Goal: Task Accomplishment & Management: Manage account settings

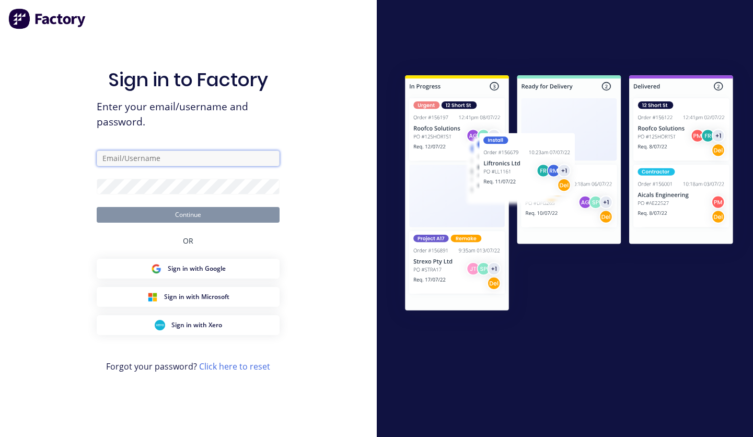
type input "[PERSON_NAME][EMAIL_ADDRESS][DOMAIN_NAME]"
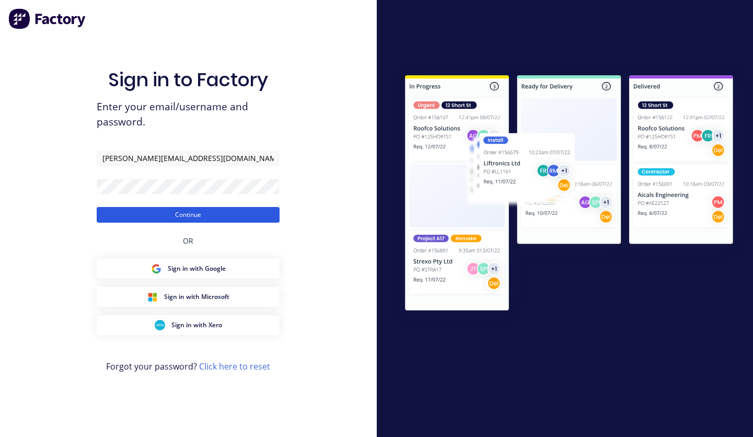
click at [152, 211] on button "Continue" at bounding box center [188, 215] width 183 height 16
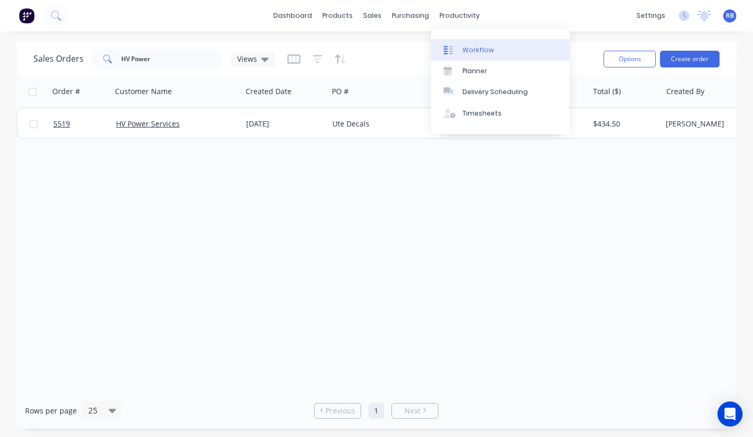
click at [480, 44] on link "Workflow" at bounding box center [500, 49] width 139 height 21
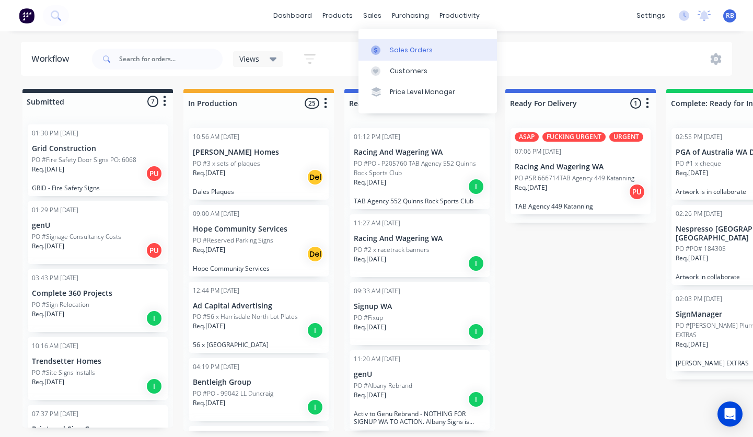
click at [421, 49] on div "Sales Orders" at bounding box center [411, 49] width 43 height 9
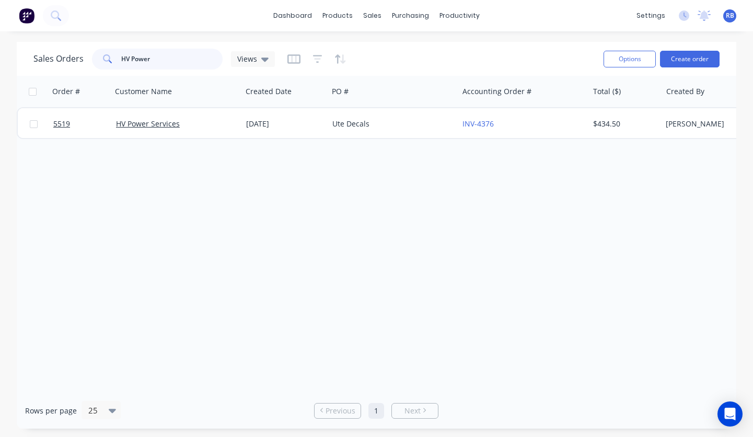
drag, startPoint x: 164, startPoint y: 57, endPoint x: 87, endPoint y: 57, distance: 76.9
click at [87, 57] on div "Sales Orders HV Power Views" at bounding box center [154, 59] width 242 height 21
type input "katanning"
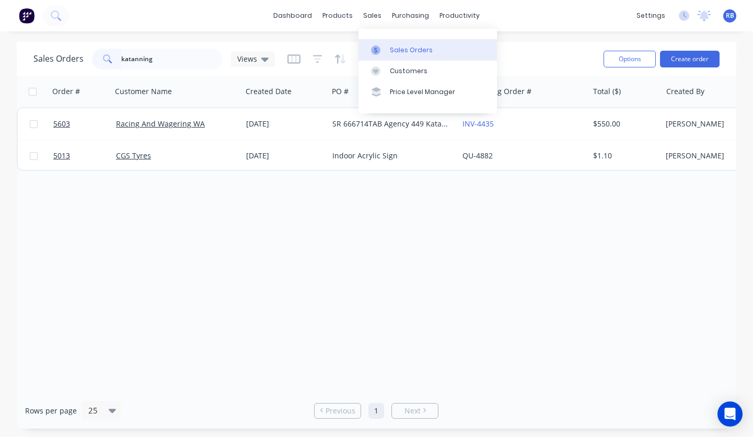
click at [402, 50] on div "Sales Orders" at bounding box center [411, 49] width 43 height 9
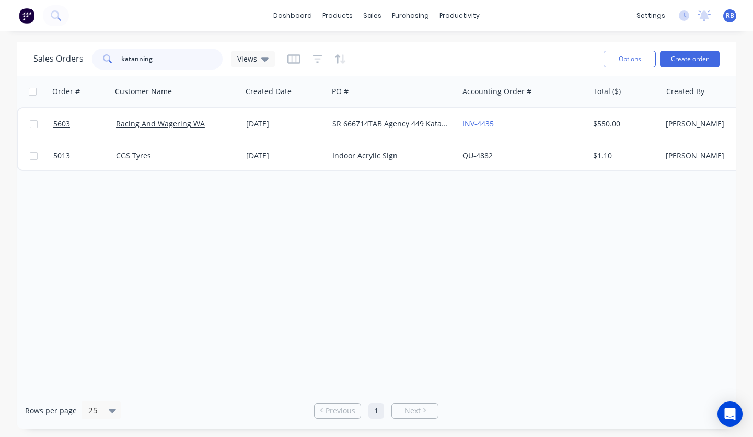
drag, startPoint x: 174, startPoint y: 54, endPoint x: 87, endPoint y: 54, distance: 86.8
click at [87, 54] on div "Sales Orders katanning Views" at bounding box center [154, 59] width 242 height 21
drag, startPoint x: 178, startPoint y: 60, endPoint x: 104, endPoint y: 60, distance: 74.2
click at [104, 60] on div "katanning" at bounding box center [157, 59] width 131 height 21
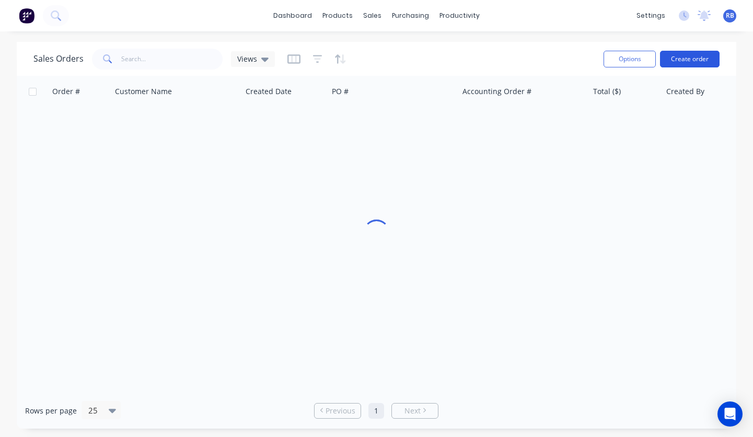
click at [695, 62] on button "Create order" at bounding box center [690, 59] width 60 height 17
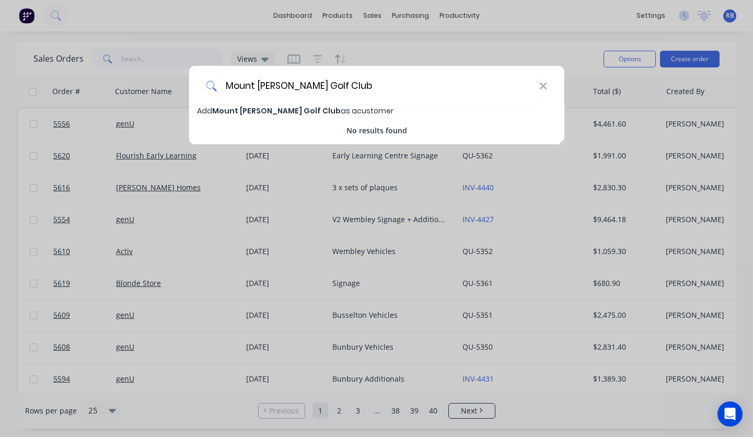
type input "Mount [PERSON_NAME] Golf Club"
click at [274, 110] on span "Mount [PERSON_NAME] Golf Club" at bounding box center [276, 111] width 129 height 10
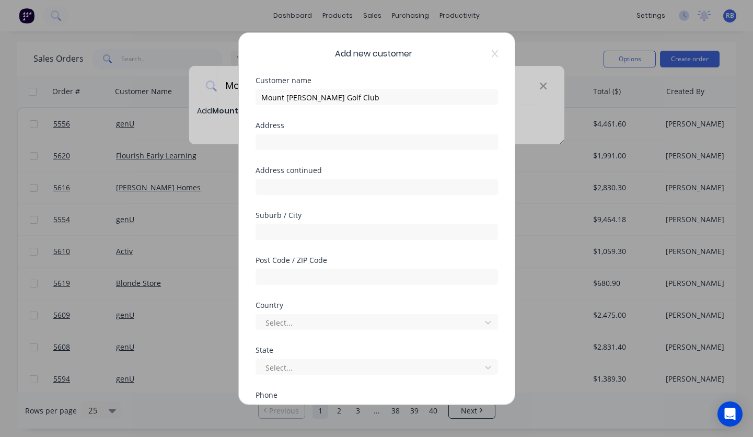
select select "AU"
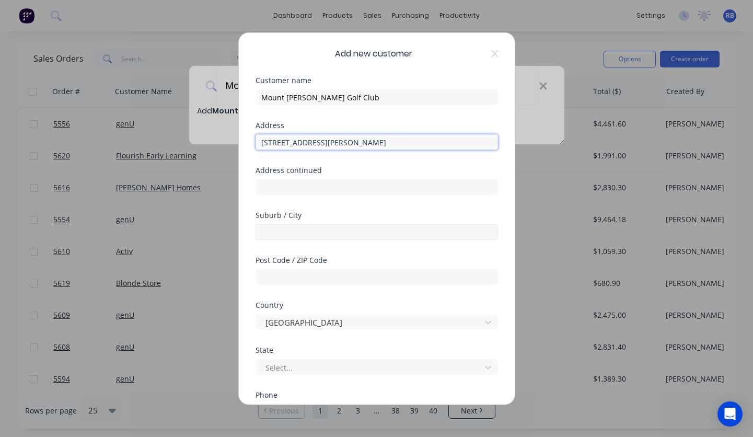
type input "[STREET_ADDRESS][PERSON_NAME]"
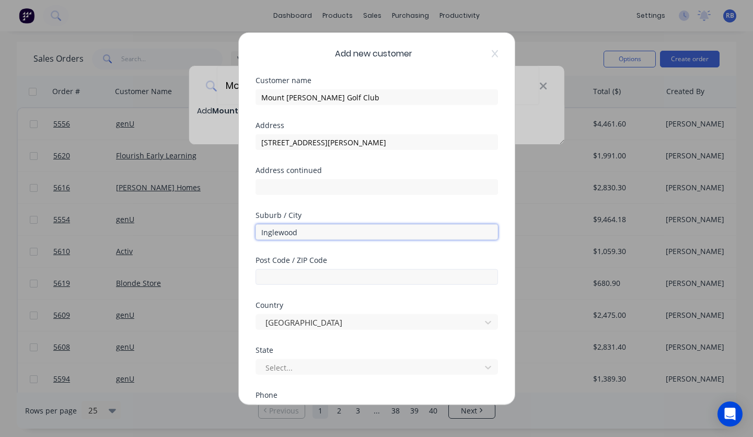
type input "Inglewood"
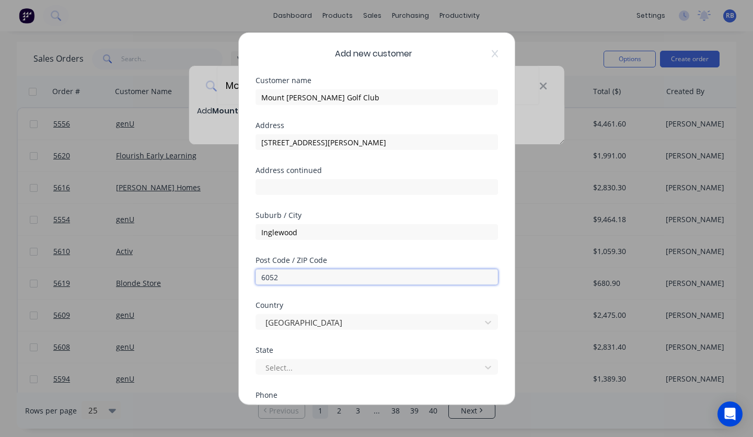
scroll to position [35, 0]
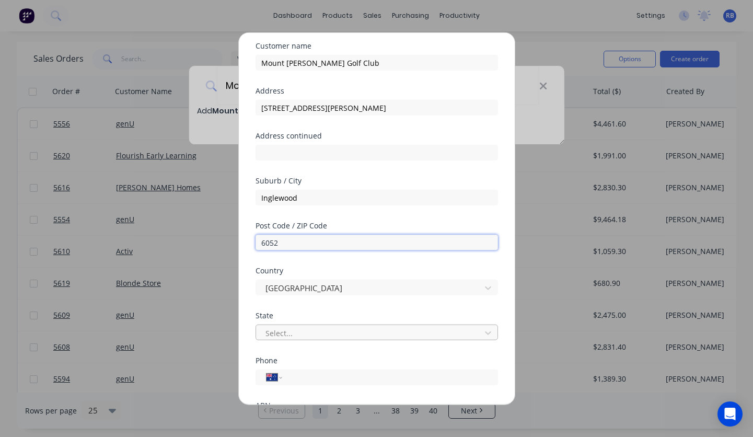
type input "6052"
click at [281, 326] on div "Select..." at bounding box center [370, 333] width 218 height 16
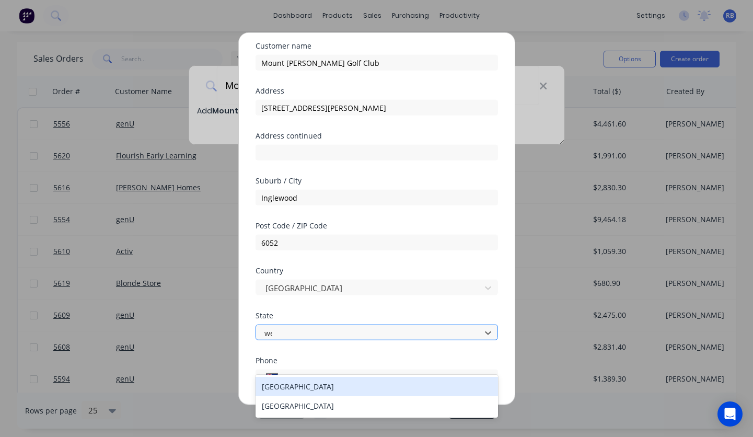
scroll to position [0, 0]
type input "[PERSON_NAME]"
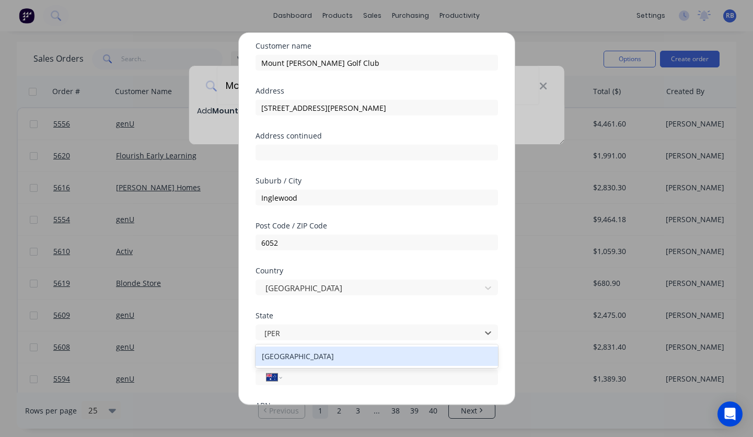
click at [280, 355] on div "[GEOGRAPHIC_DATA]" at bounding box center [377, 356] width 243 height 19
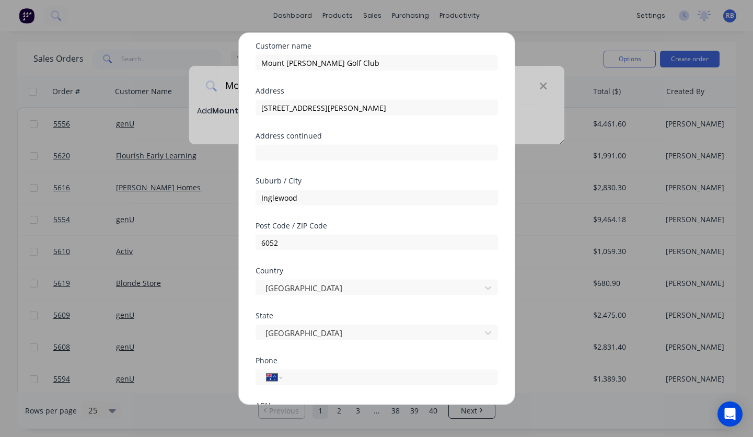
scroll to position [113, 0]
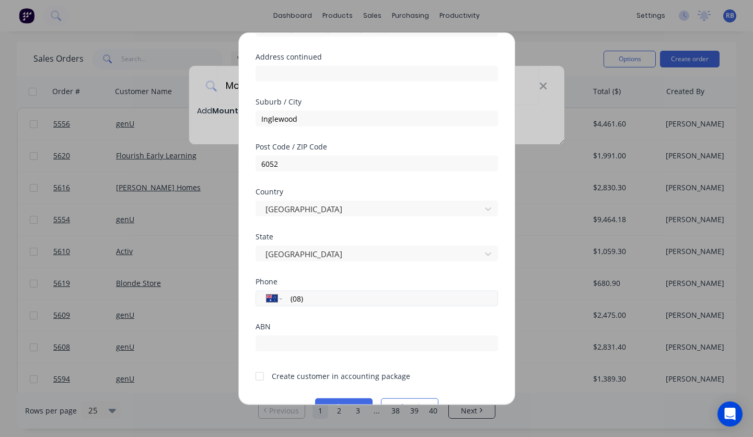
click at [339, 297] on input "(08)" at bounding box center [388, 298] width 197 height 12
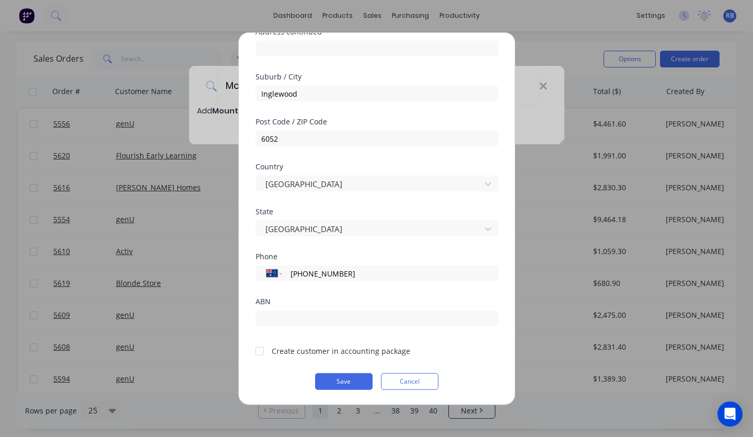
scroll to position [139, 0]
type input "[PHONE_NUMBER]"
click at [259, 352] on div at bounding box center [259, 350] width 21 height 21
click at [321, 386] on button "Save" at bounding box center [344, 381] width 58 height 17
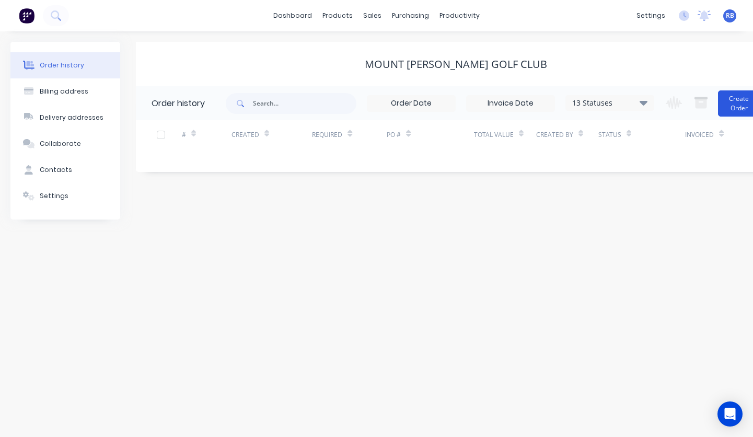
click at [735, 109] on button "Create Order" at bounding box center [739, 103] width 42 height 26
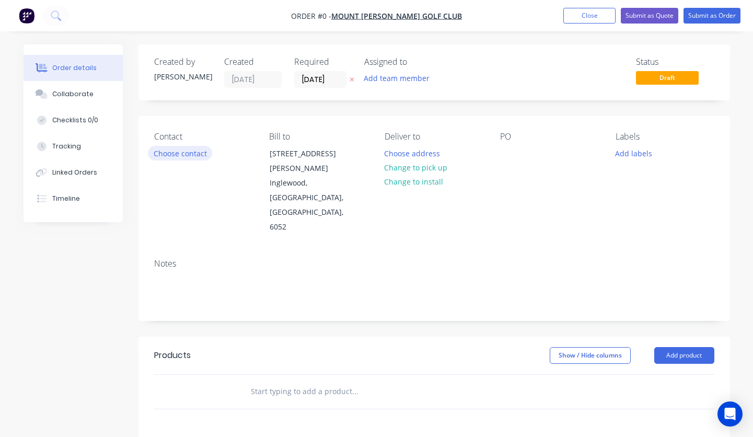
click at [166, 152] on button "Choose contact" at bounding box center [180, 153] width 64 height 14
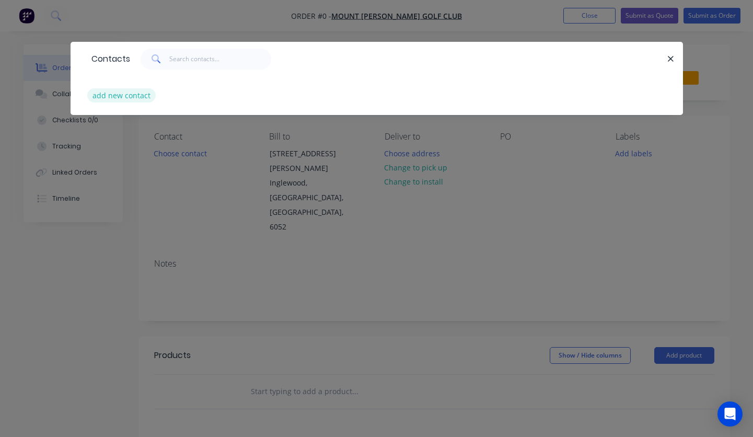
click at [97, 94] on button "add new contact" at bounding box center [121, 95] width 69 height 14
select select "AU"
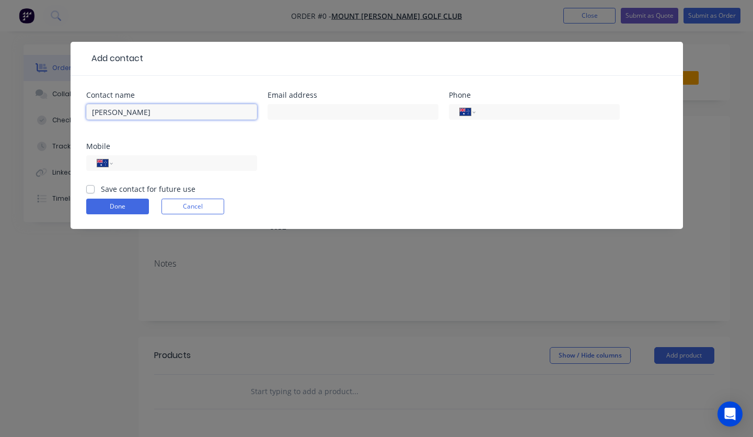
type input "[PERSON_NAME]"
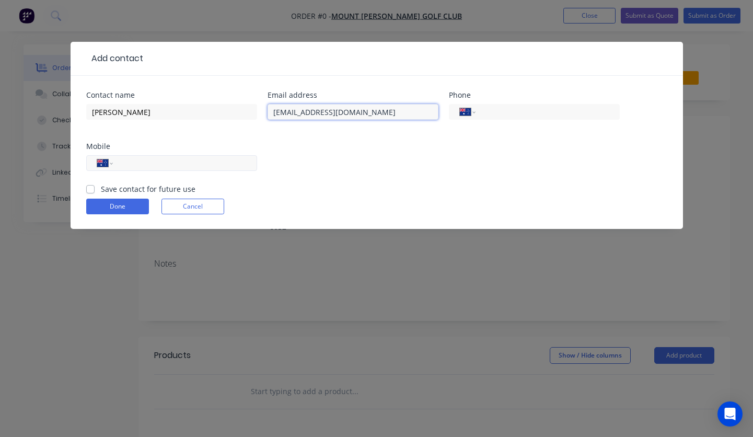
type input "[EMAIL_ADDRESS][DOMAIN_NAME]"
click at [158, 155] on div "International [GEOGRAPHIC_DATA] [GEOGRAPHIC_DATA] [GEOGRAPHIC_DATA] [GEOGRAPHIC…" at bounding box center [171, 163] width 171 height 16
click at [151, 160] on input "tel" at bounding box center [182, 163] width 125 height 12
click at [511, 110] on input "(08)" at bounding box center [545, 112] width 125 height 12
type input "[PHONE_NUMBER]"
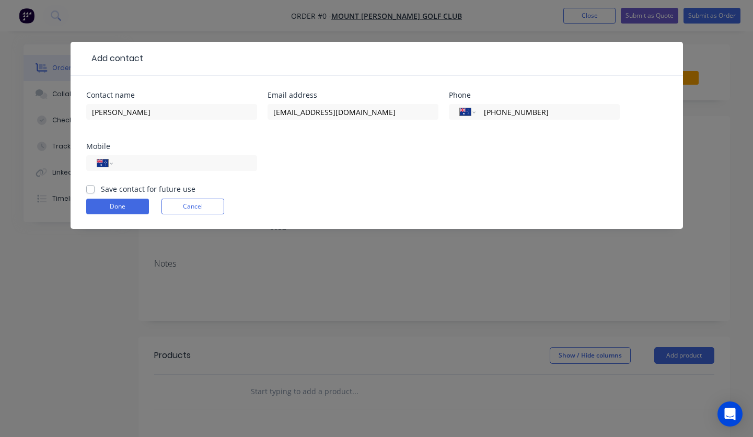
click at [101, 189] on label "Save contact for future use" at bounding box center [148, 189] width 95 height 11
click at [90, 189] on input "Save contact for future use" at bounding box center [90, 189] width 8 height 10
checkbox input "true"
click at [96, 200] on button "Done" at bounding box center [117, 207] width 63 height 16
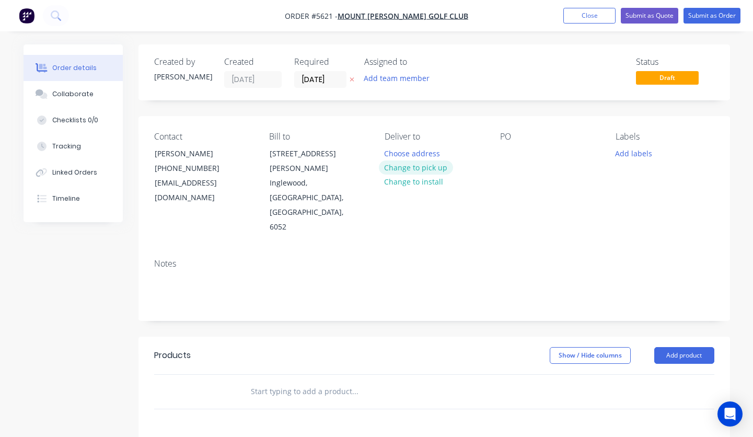
click at [402, 164] on button "Change to pick up" at bounding box center [416, 168] width 74 height 14
click at [398, 148] on div at bounding box center [393, 153] width 17 height 15
click at [510, 152] on div at bounding box center [508, 153] width 17 height 15
click at [267, 381] on input "text" at bounding box center [354, 391] width 209 height 21
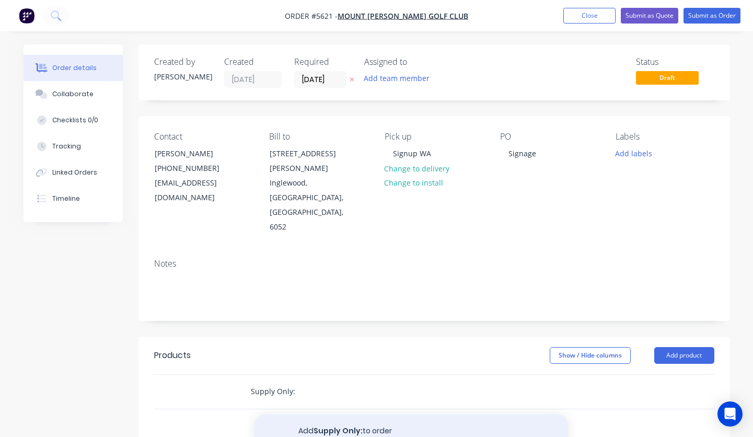
type input "Supply Only:"
click at [315, 415] on button "Add Supply Only: to order" at bounding box center [412, 431] width 314 height 33
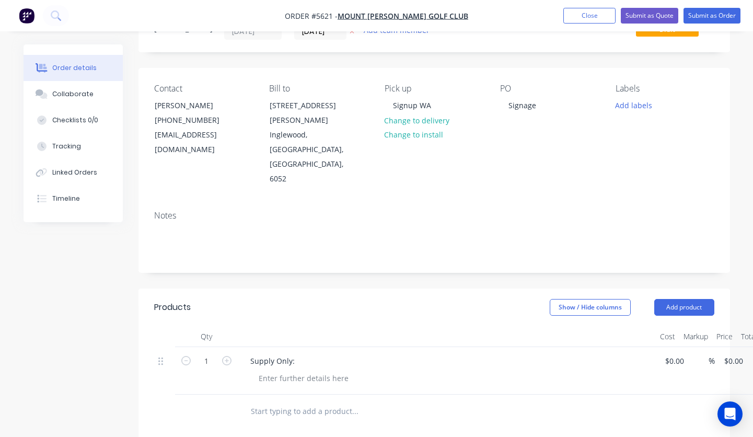
scroll to position [61, 0]
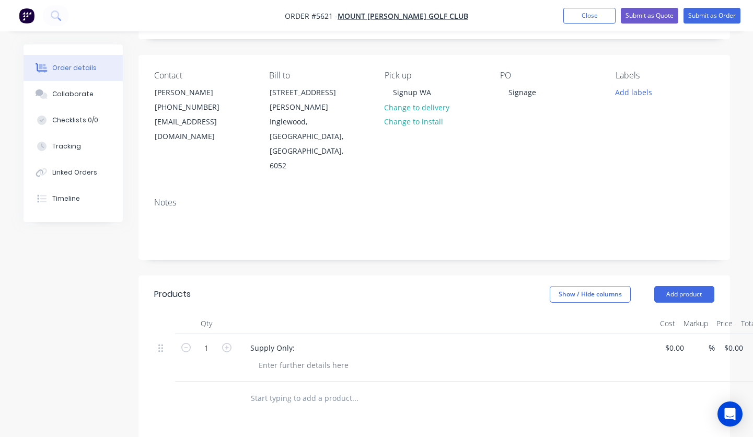
click at [258, 388] on input "text" at bounding box center [354, 398] width 209 height 21
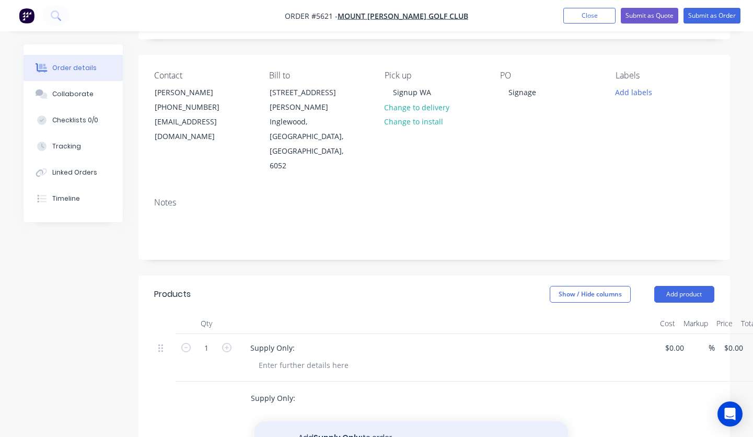
type input "Supply Only:"
click at [311, 421] on button "Add Supply Only: to order" at bounding box center [412, 437] width 314 height 33
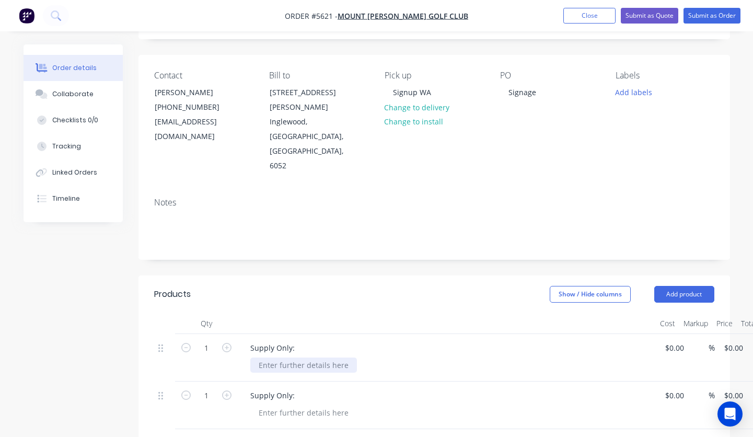
click at [284, 358] on div at bounding box center [303, 365] width 107 height 15
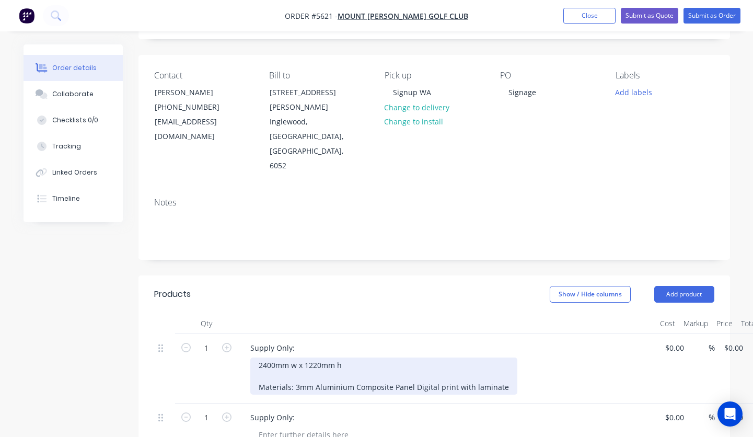
click at [295, 358] on div "2400mm w x 1220mm h Materials: 3mm Aluminium Composite Panel Digital print with…" at bounding box center [383, 376] width 267 height 37
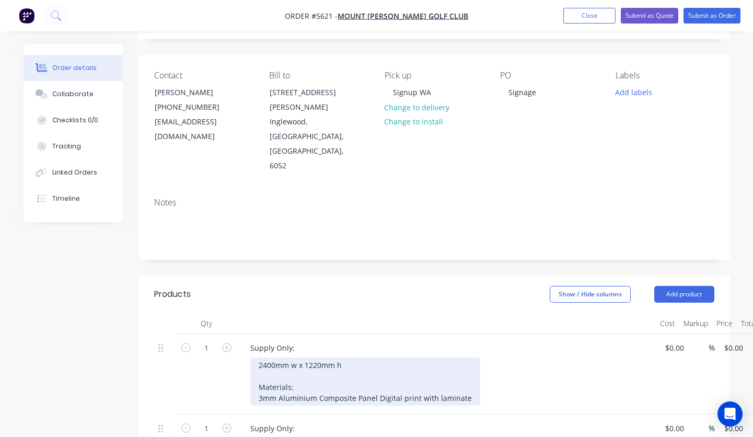
click at [375, 358] on div "2400mm w x 1220mm h Materials: 3mm Aluminium Composite Panel Digital print with…" at bounding box center [365, 382] width 230 height 48
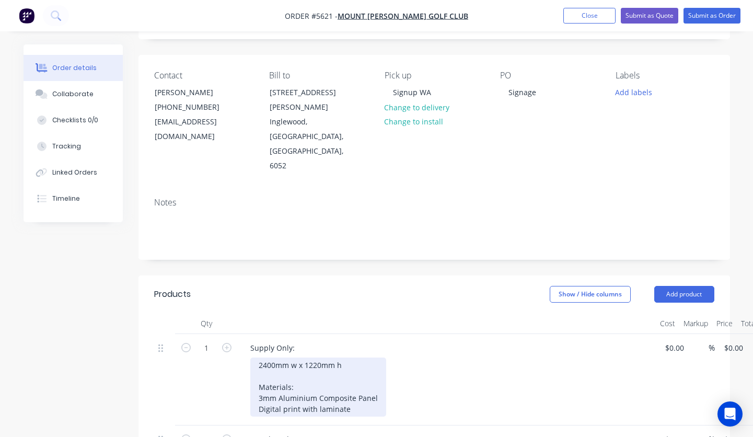
click at [303, 364] on div "2400mm w x 1220mm h Materials: 3mm Aluminium Composite Panel Digital print with…" at bounding box center [318, 387] width 136 height 59
drag, startPoint x: 401, startPoint y: 367, endPoint x: 243, endPoint y: 308, distance: 169.1
click at [243, 334] on div "Supply Only: 2400mm w x 1220mm h Materials: 3mm Aluminium Composite Panel Digit…" at bounding box center [447, 379] width 418 height 91
copy div "2400mm w x 1220mm h Materials: 3mm Aluminium Composite Panel Digital print (Mac…"
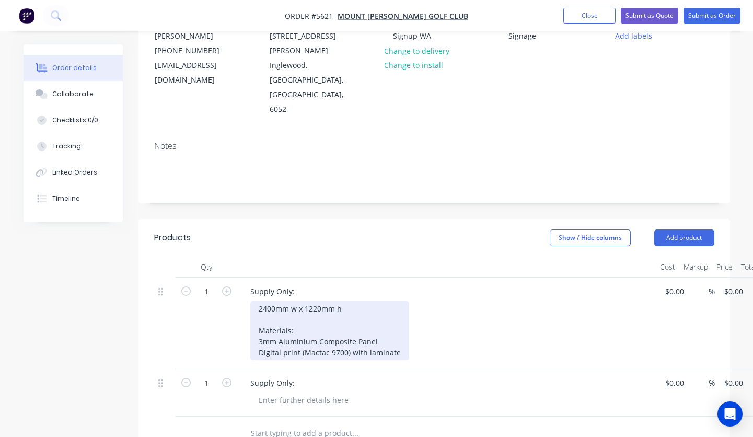
scroll to position [129, 0]
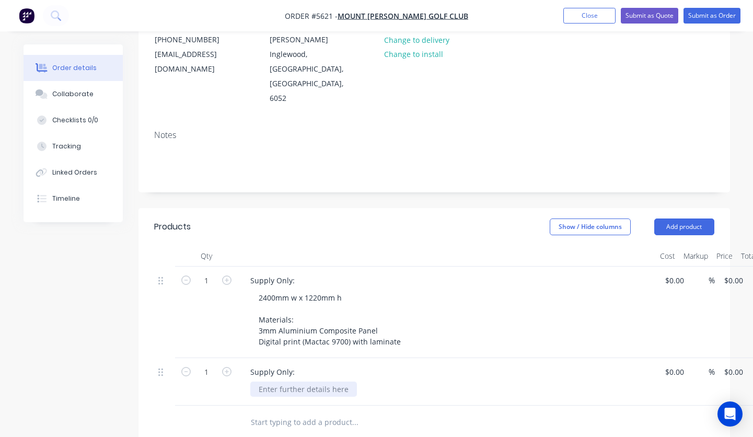
click at [273, 382] on div at bounding box center [303, 389] width 107 height 15
paste div
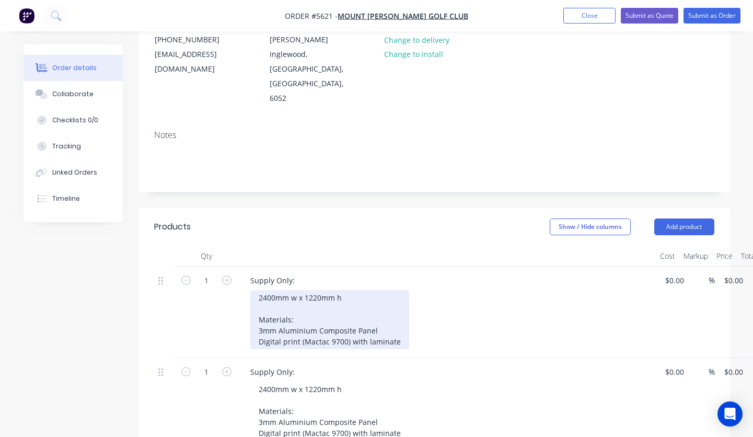
click at [285, 290] on div "2400mm w x 1220mm h Materials: 3mm Aluminium Composite Panel Digital print (Mac…" at bounding box center [329, 319] width 159 height 59
drag, startPoint x: 362, startPoint y: 288, endPoint x: 241, endPoint y: 270, distance: 123.1
click at [241, 270] on div "Supply Only: 2400mm w x 1220mm h Frame: 25mm x 25mm x 3mm steel Materials: 3mm …" at bounding box center [447, 312] width 418 height 91
copy div "Frame: 25mm x 25mm x 3mm steel"
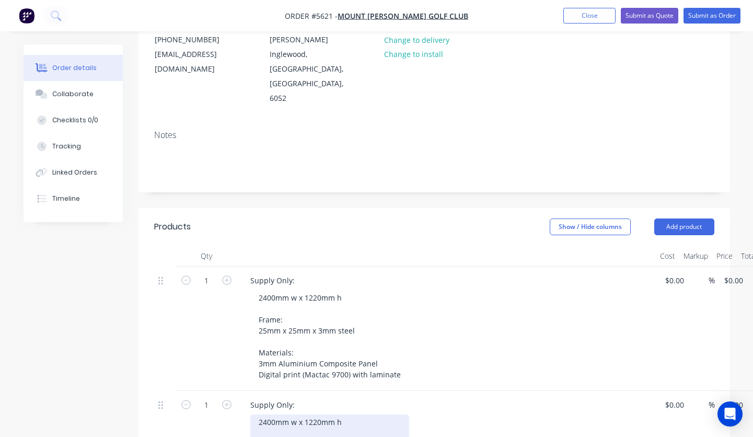
click at [346, 415] on div "2400mm w x 1220mm h Materials: 3mm Aluminium Composite Panel Digital print (Mac…" at bounding box center [329, 444] width 159 height 59
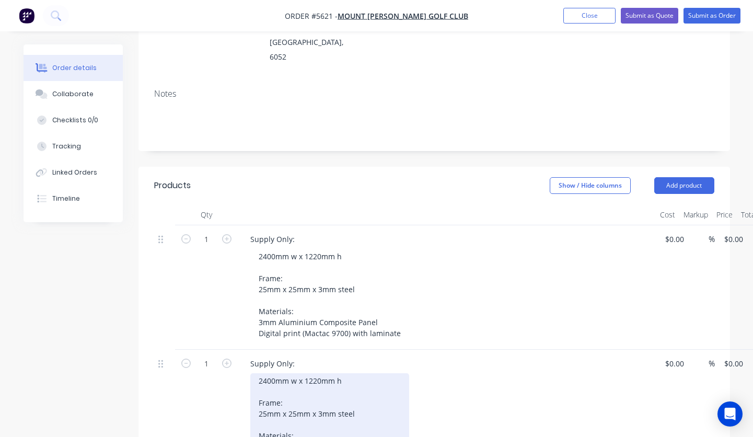
scroll to position [171, 0]
drag, startPoint x: 356, startPoint y: 337, endPoint x: 202, endPoint y: 337, distance: 153.7
click at [202, 348] on div "1 Supply Only: 2400mm w x 1220mm h Frame: 25mm x 25mm x 3mm steel Materials: 3m…" at bounding box center [434, 410] width 561 height 124
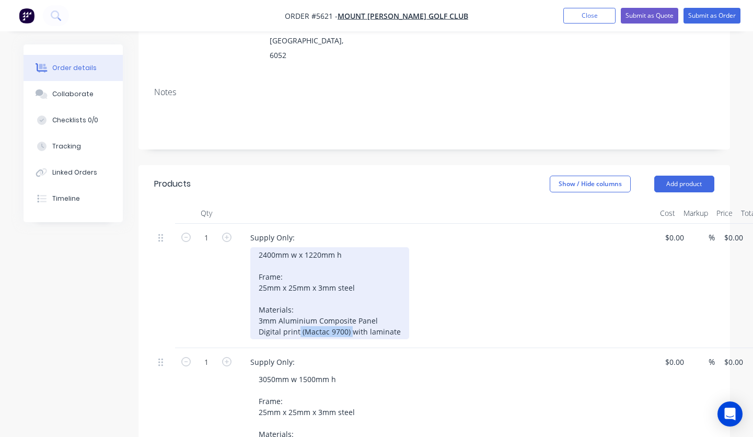
drag, startPoint x: 349, startPoint y: 287, endPoint x: 298, endPoint y: 288, distance: 51.8
click at [298, 288] on div "2400mm w x 1220mm h Frame: 25mm x 25mm x 3mm steel Materials: 3mm Aluminium Com…" at bounding box center [329, 293] width 159 height 92
copy div "(Mactac 9700)"
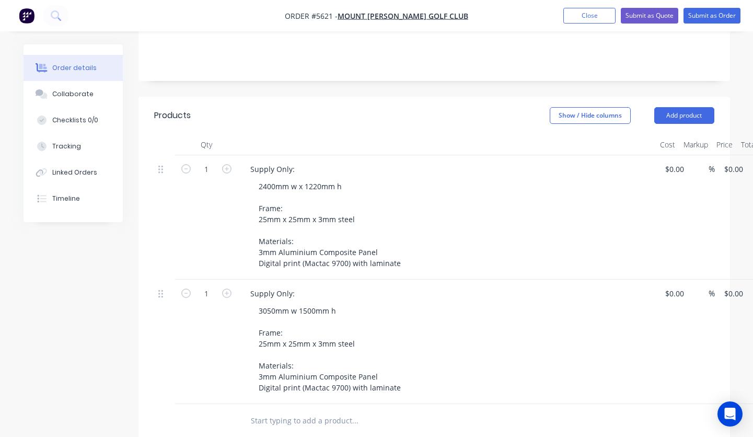
click at [469, 322] on div "3050mm w 1500mm h Frame: 25mm x 25mm x 3mm steel Materials: 3mm Aluminium Compo…" at bounding box center [451, 349] width 402 height 92
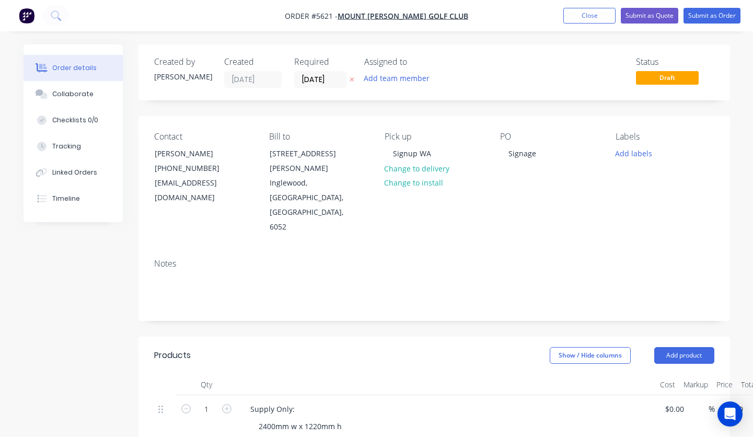
scroll to position [0, 0]
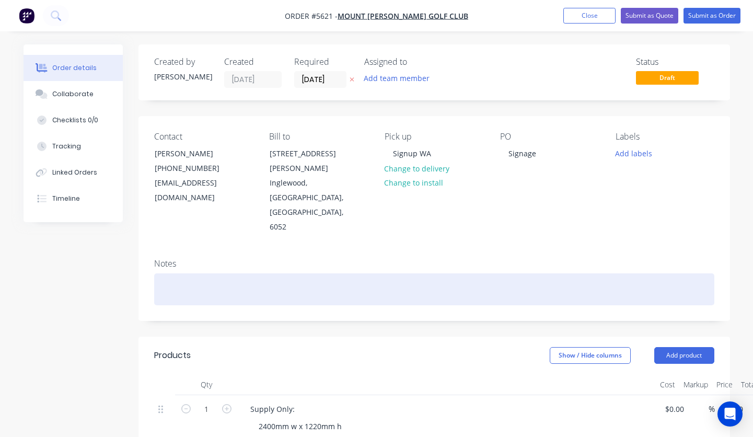
click at [258, 273] on div at bounding box center [434, 289] width 561 height 32
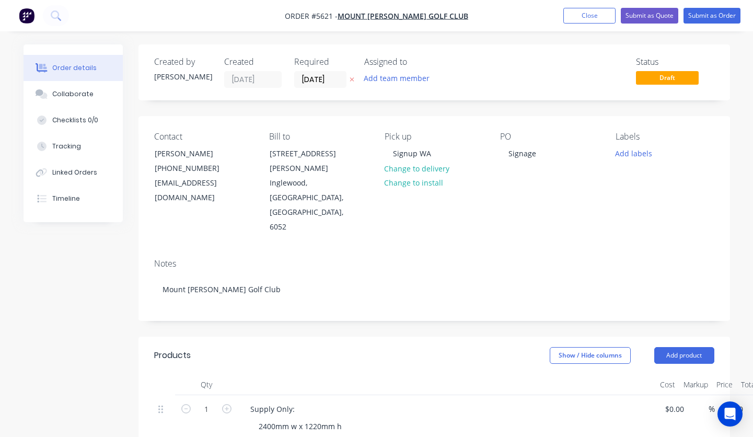
scroll to position [53, 0]
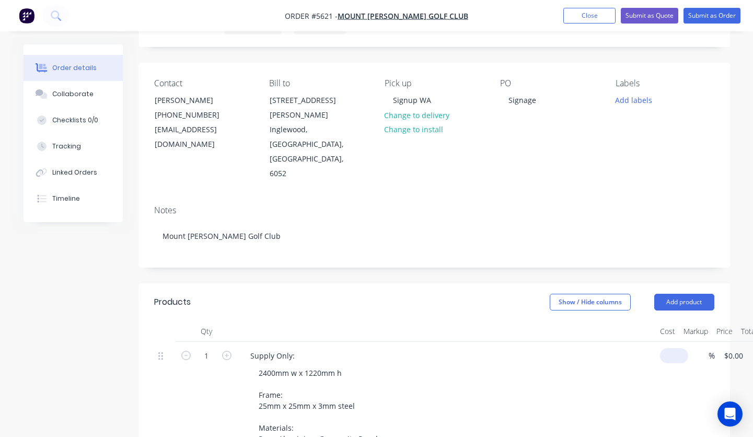
click at [673, 348] on input at bounding box center [677, 355] width 24 height 15
type input "$630.00"
click at [504, 365] on div "2400mm w x 1220mm h Frame: 25mm x 25mm x 3mm steel Materials: 3mm Aluminium Com…" at bounding box center [451, 411] width 402 height 92
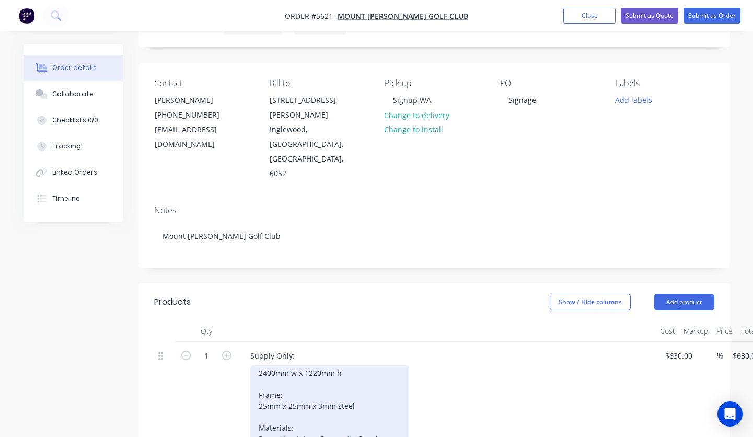
click at [323, 365] on div "2400mm w x 1220mm h Frame: 25mm x 25mm x 3mm steel Materials: 3mm Aluminium Com…" at bounding box center [329, 411] width 159 height 92
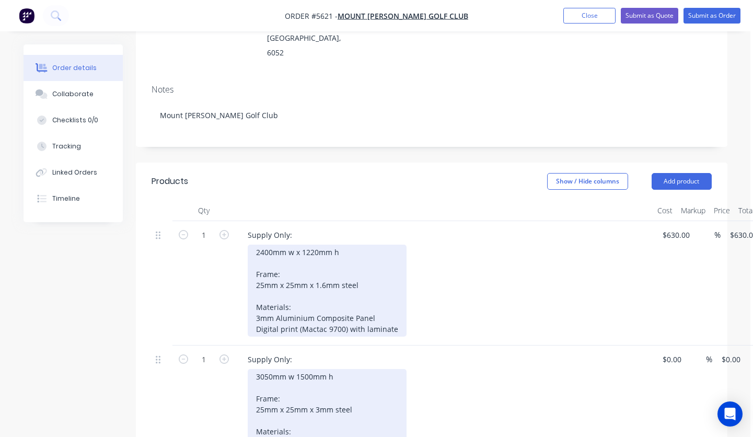
scroll to position [199, 3]
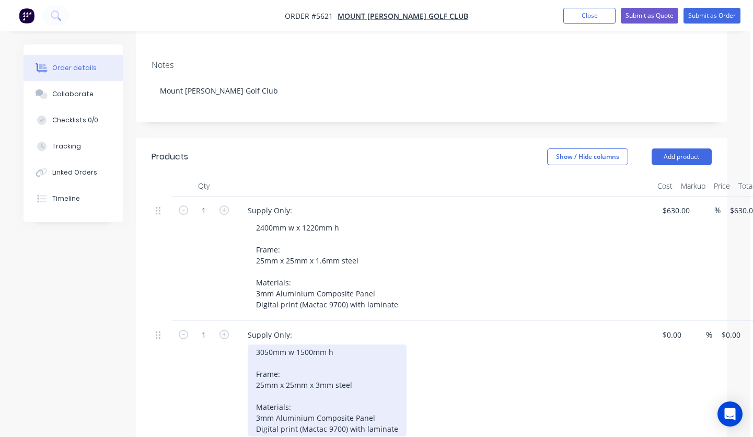
click at [317, 345] on div "3050mm w 1500mm h Frame: 25mm x 25mm x 3mm steel Materials: 3mm Aluminium Compo…" at bounding box center [327, 391] width 159 height 92
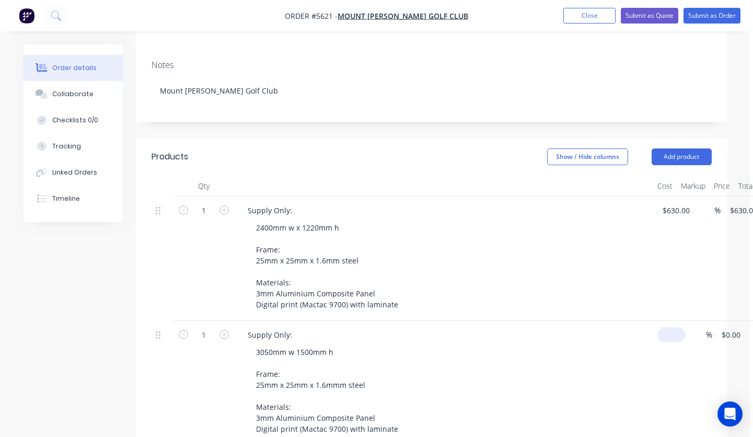
click at [670, 327] on input at bounding box center [674, 334] width 24 height 15
type input "$960.00"
click at [531, 345] on div "3050mm w 1500mm h Frame: 25mm x 25mm x 1.6mmm steel Materials: 3mm Aluminium Co…" at bounding box center [449, 391] width 402 height 92
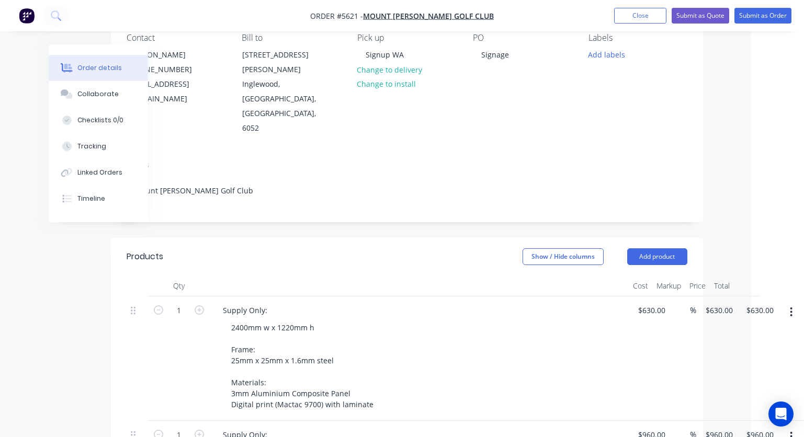
scroll to position [133, 53]
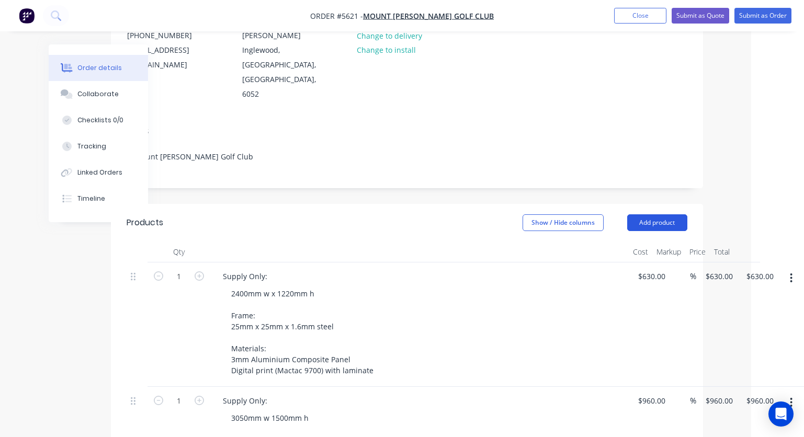
click at [651, 214] on button "Add product" at bounding box center [657, 222] width 60 height 17
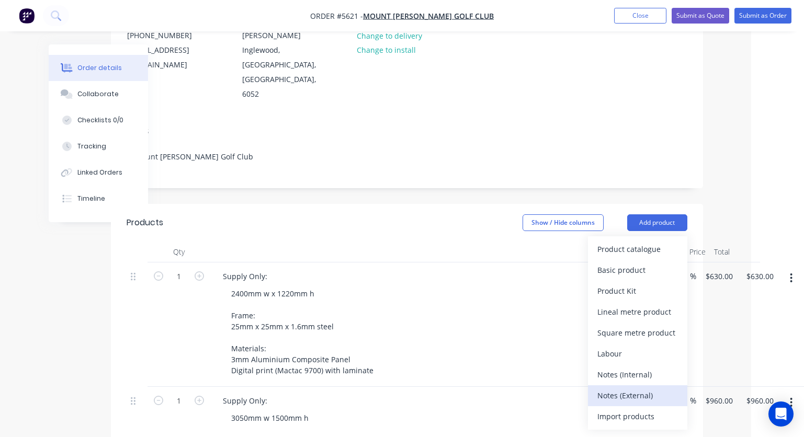
click at [617, 388] on div "Notes (External)" at bounding box center [637, 395] width 81 height 15
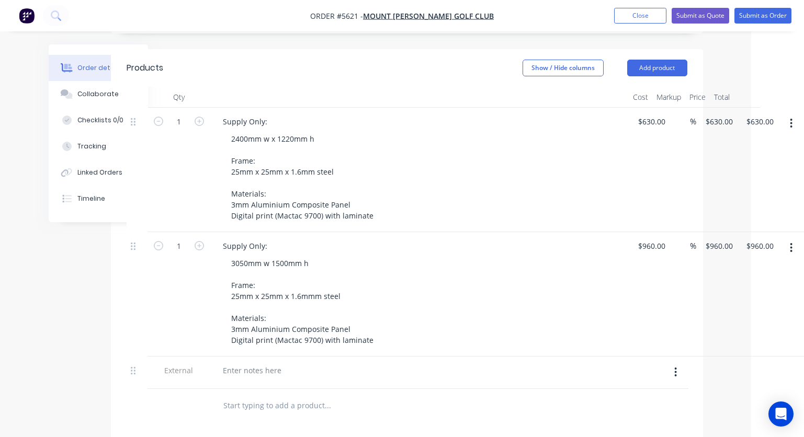
scroll to position [296, 53]
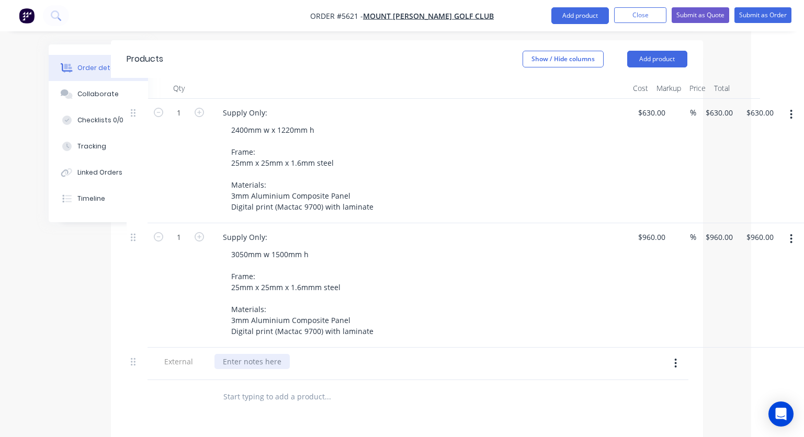
click at [247, 354] on div at bounding box center [251, 361] width 75 height 15
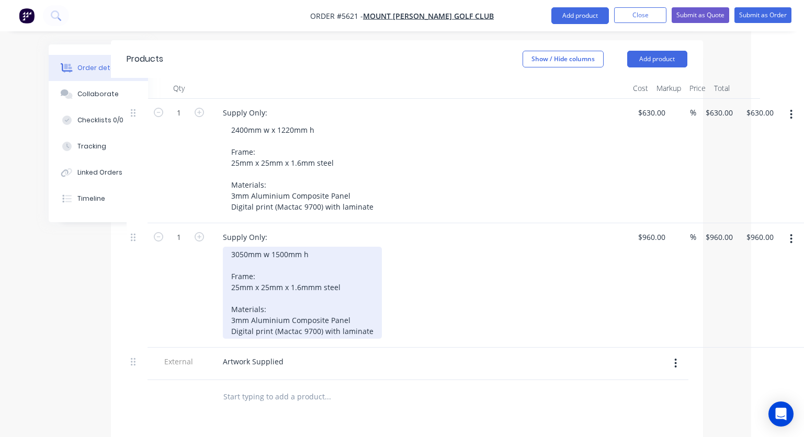
click at [233, 247] on div "3050mm w 1500mm h Frame: 25mm x 25mm x 1.6mmm steel Materials: 3mm Aluminium Co…" at bounding box center [302, 293] width 159 height 92
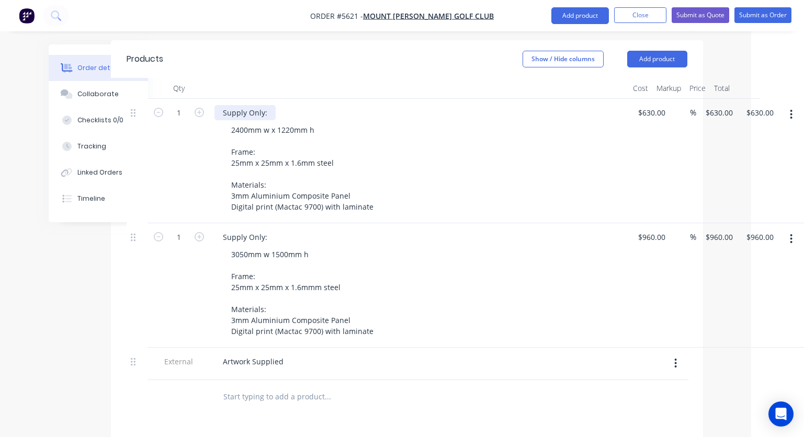
click at [272, 105] on div "Supply Only:" at bounding box center [244, 112] width 61 height 15
click at [272, 230] on div "Supply Only:" at bounding box center [244, 237] width 61 height 15
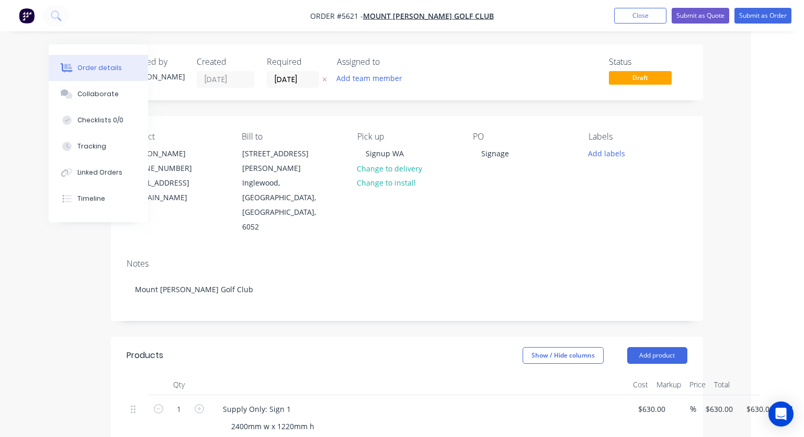
scroll to position [0, 53]
click at [695, 18] on button "Submit as Quote" at bounding box center [700, 16] width 58 height 16
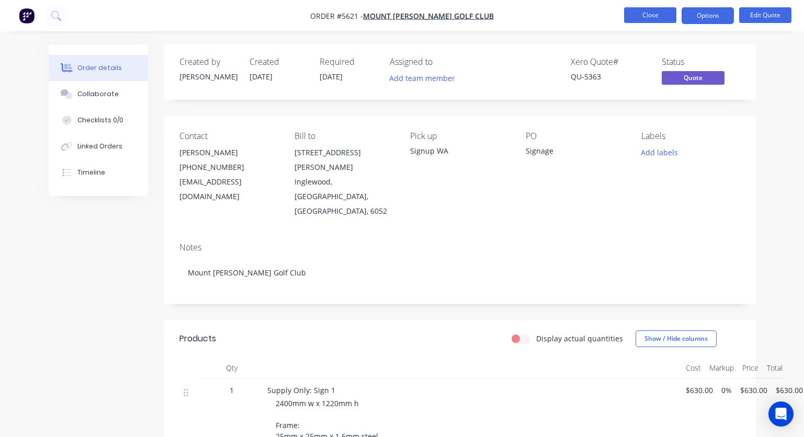
scroll to position [0, 0]
click at [649, 17] on button "Close" at bounding box center [650, 15] width 52 height 16
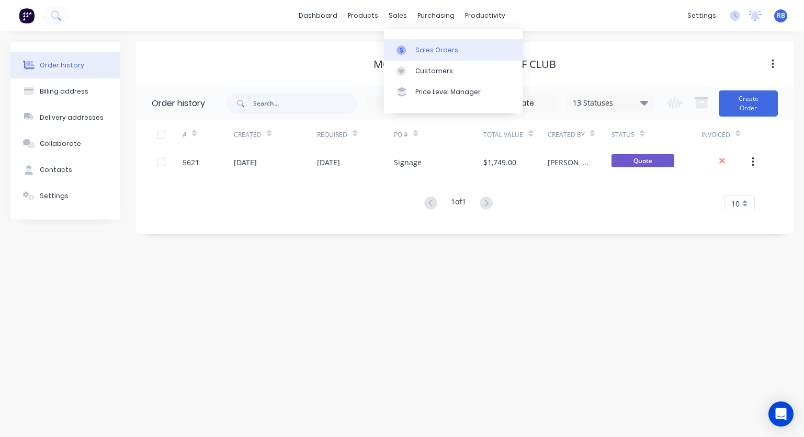
click at [435, 49] on div "Sales Orders" at bounding box center [436, 49] width 43 height 9
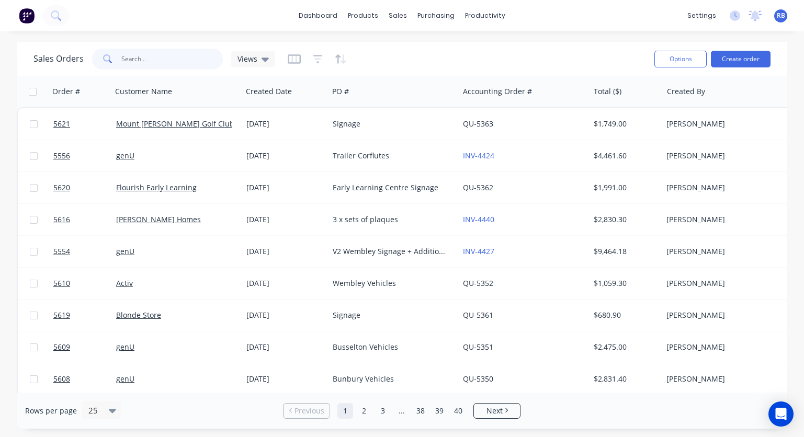
click at [162, 62] on input "text" at bounding box center [172, 59] width 102 height 21
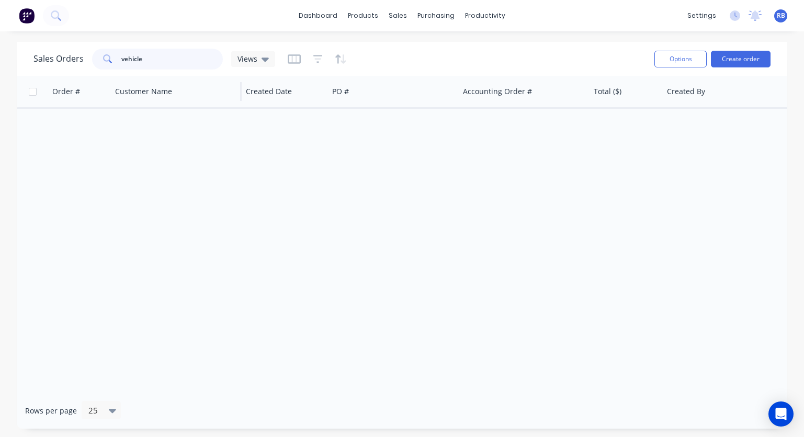
type input "vehicle"
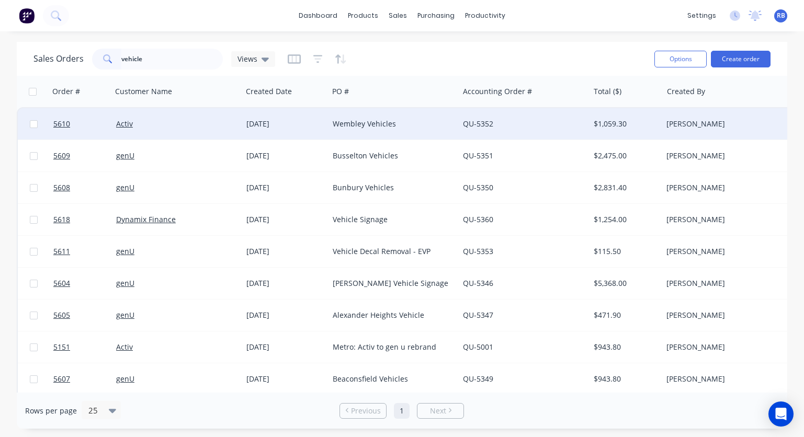
click at [162, 132] on div "Activ" at bounding box center [177, 123] width 130 height 31
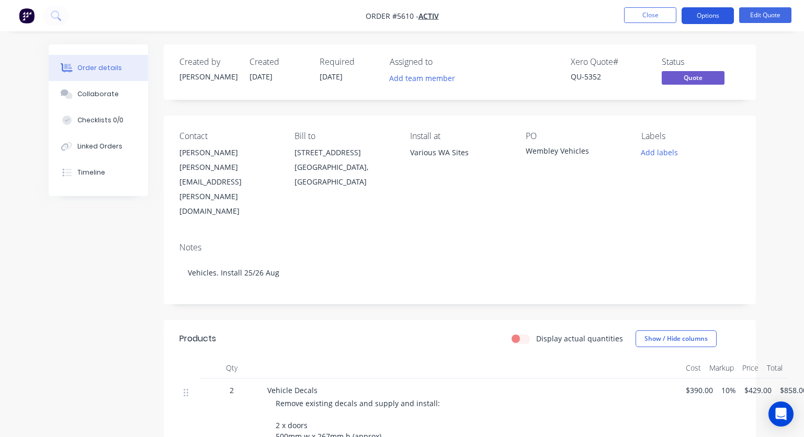
click at [705, 17] on button "Options" at bounding box center [707, 15] width 52 height 17
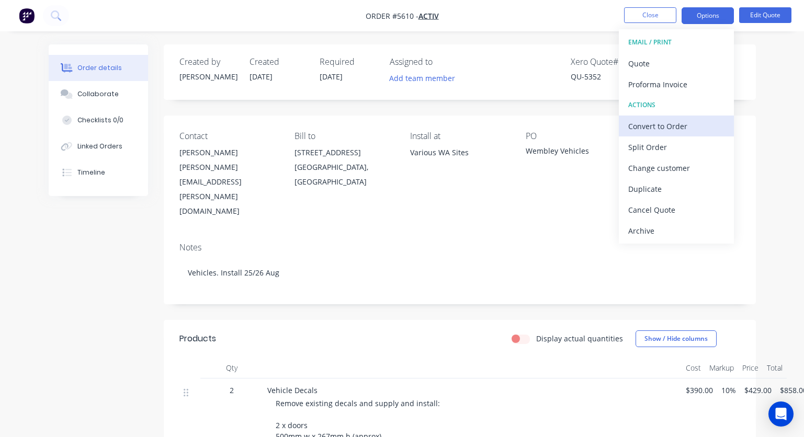
click at [650, 126] on div "Convert to Order" at bounding box center [676, 126] width 96 height 15
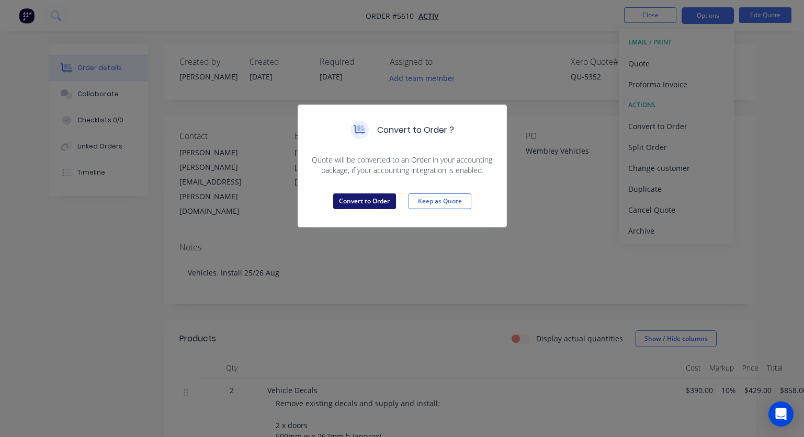
click at [366, 200] on button "Convert to Order" at bounding box center [364, 201] width 63 height 16
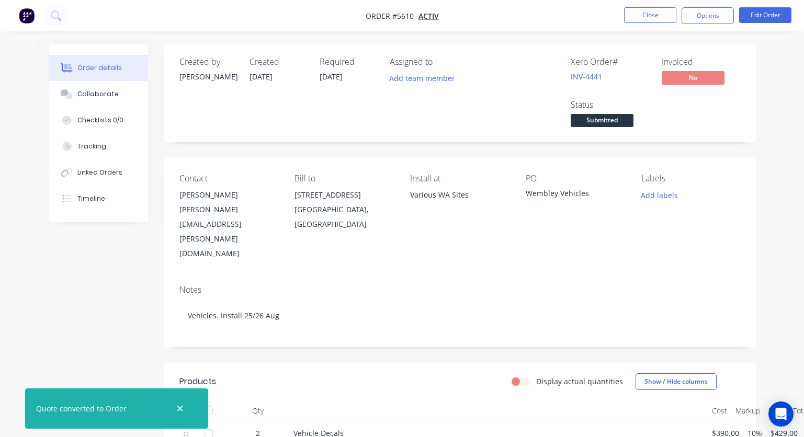
click at [585, 125] on span "Submitted" at bounding box center [601, 120] width 63 height 13
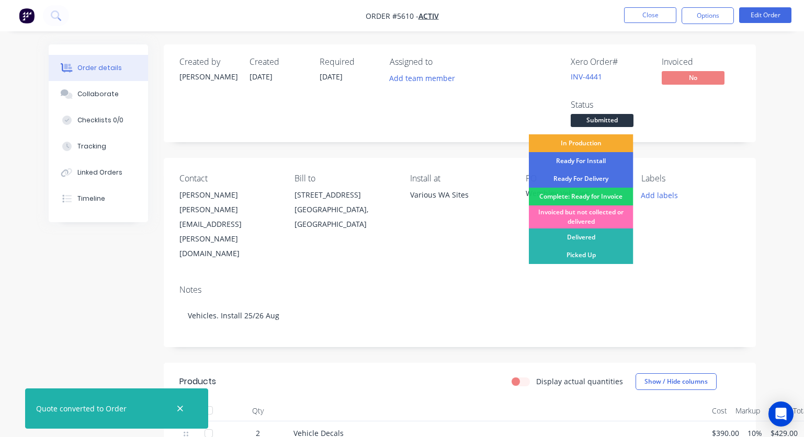
click at [589, 146] on div "In Production" at bounding box center [581, 143] width 105 height 18
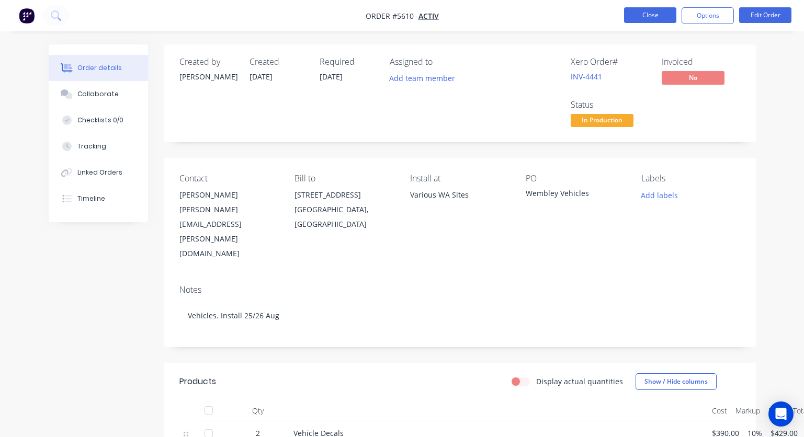
click at [650, 9] on button "Close" at bounding box center [650, 15] width 52 height 16
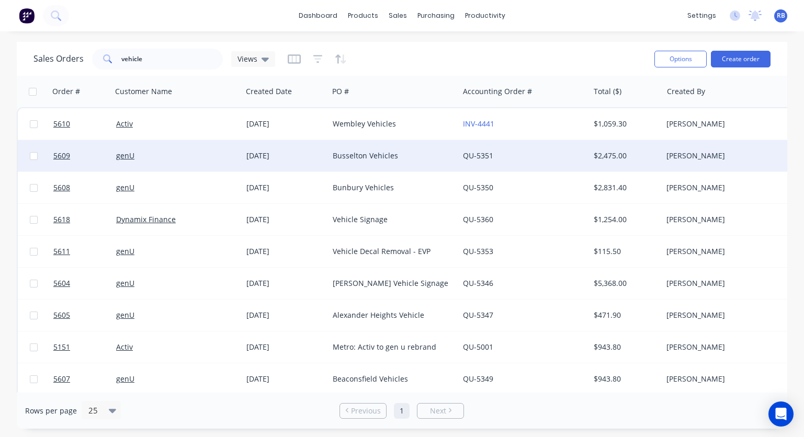
click at [151, 147] on div "genU" at bounding box center [177, 155] width 130 height 31
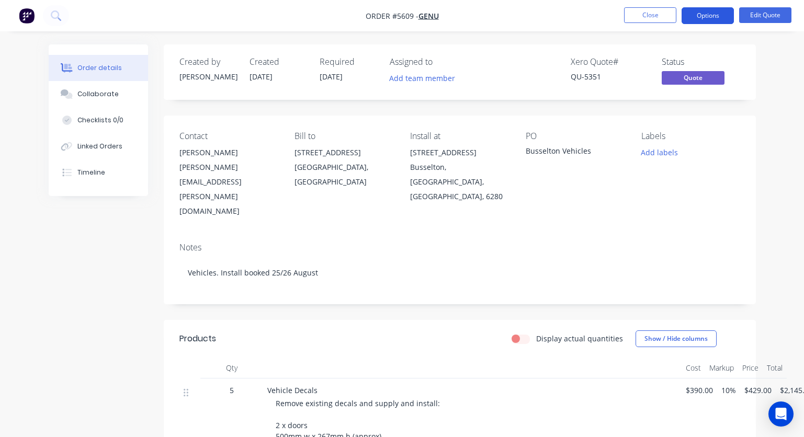
click at [713, 15] on button "Options" at bounding box center [707, 15] width 52 height 17
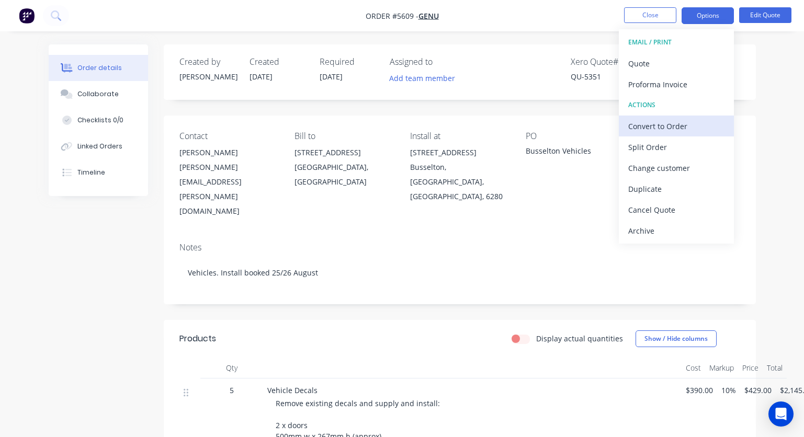
click at [660, 120] on div "Convert to Order" at bounding box center [676, 126] width 96 height 15
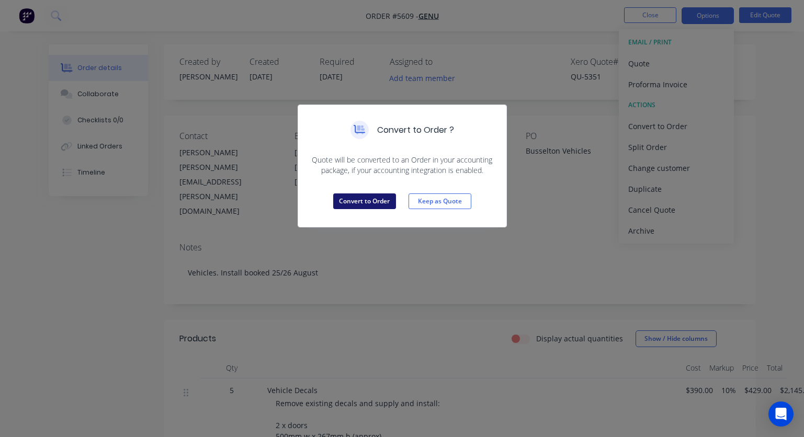
click at [357, 195] on button "Convert to Order" at bounding box center [364, 201] width 63 height 16
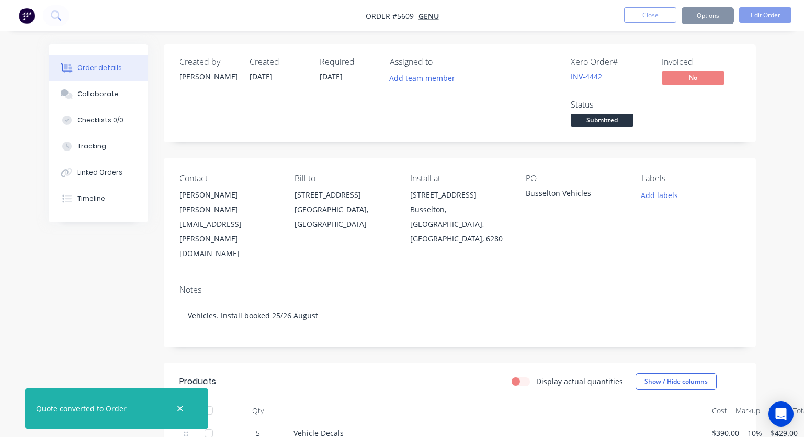
click at [602, 125] on span "Submitted" at bounding box center [601, 120] width 63 height 13
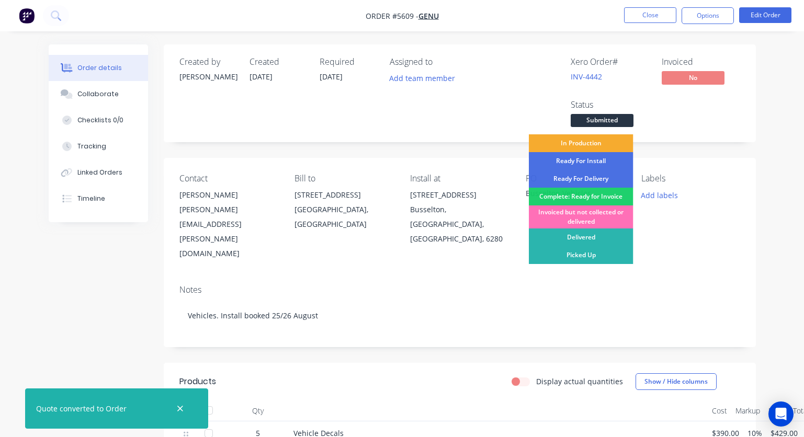
click at [603, 146] on div "In Production" at bounding box center [581, 143] width 105 height 18
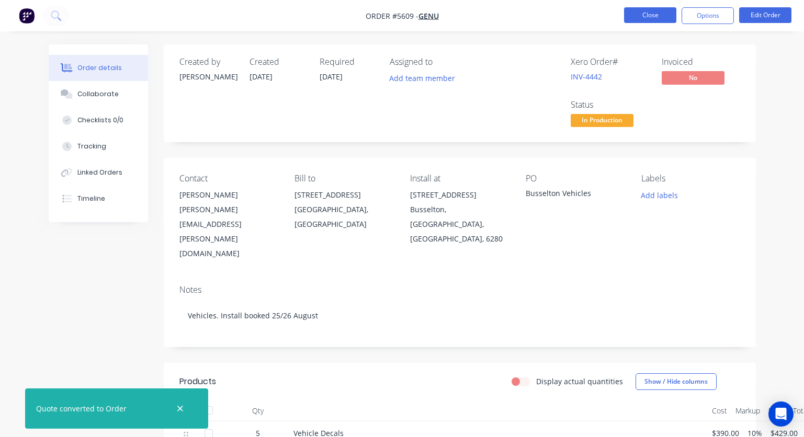
click at [642, 12] on button "Close" at bounding box center [650, 15] width 52 height 16
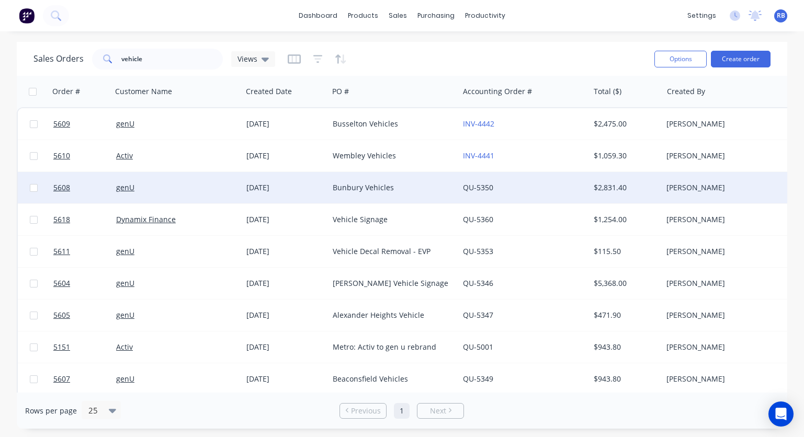
click at [173, 184] on div "genU" at bounding box center [174, 187] width 116 height 10
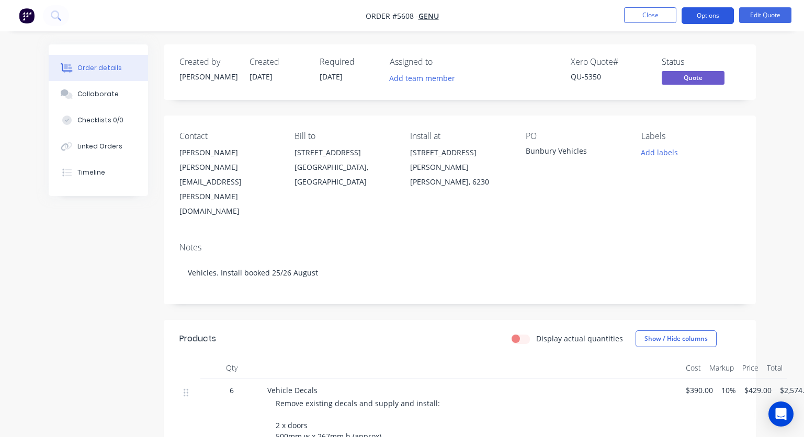
click at [700, 17] on button "Options" at bounding box center [707, 15] width 52 height 17
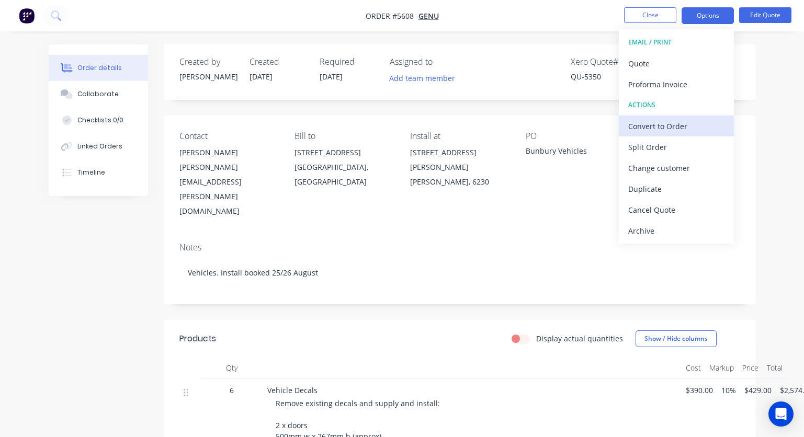
click at [654, 129] on div "Convert to Order" at bounding box center [676, 126] width 96 height 15
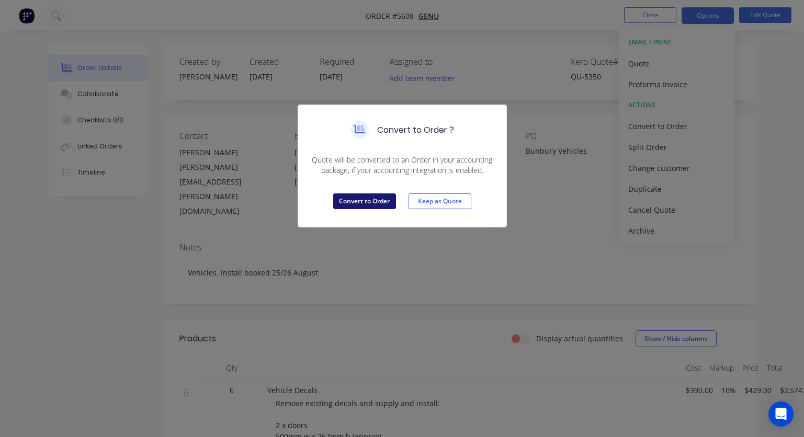
click at [360, 201] on button "Convert to Order" at bounding box center [364, 201] width 63 height 16
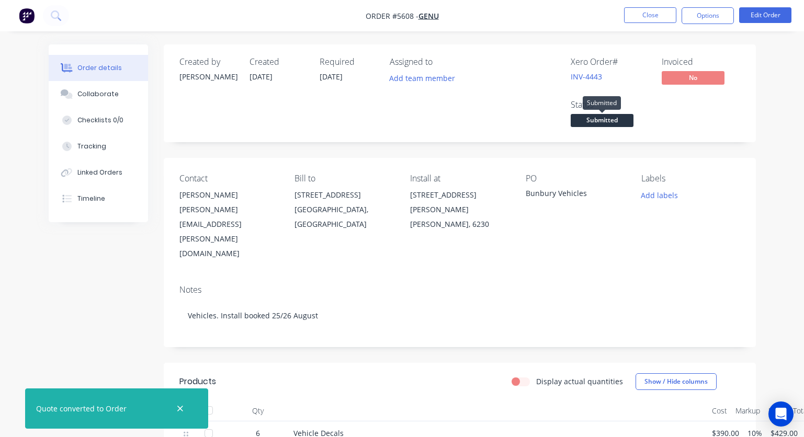
click at [607, 116] on span "Submitted" at bounding box center [601, 120] width 63 height 13
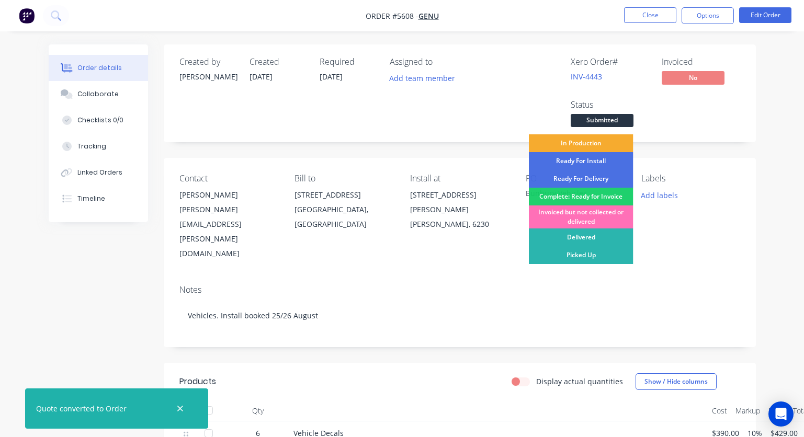
click at [588, 146] on div "In Production" at bounding box center [581, 143] width 105 height 18
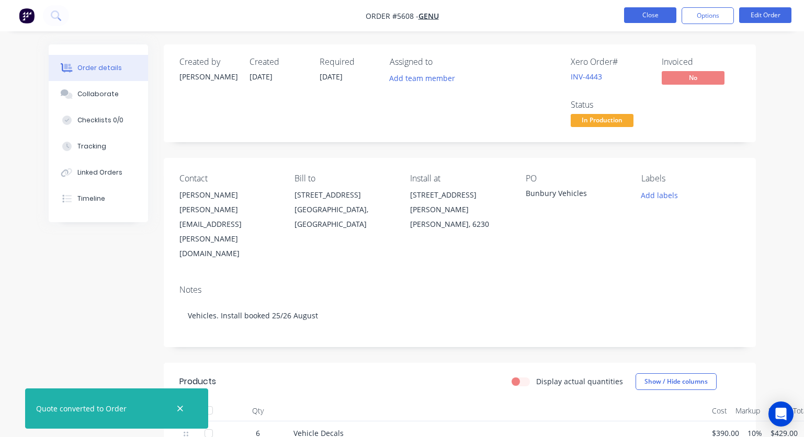
click at [645, 13] on button "Close" at bounding box center [650, 15] width 52 height 16
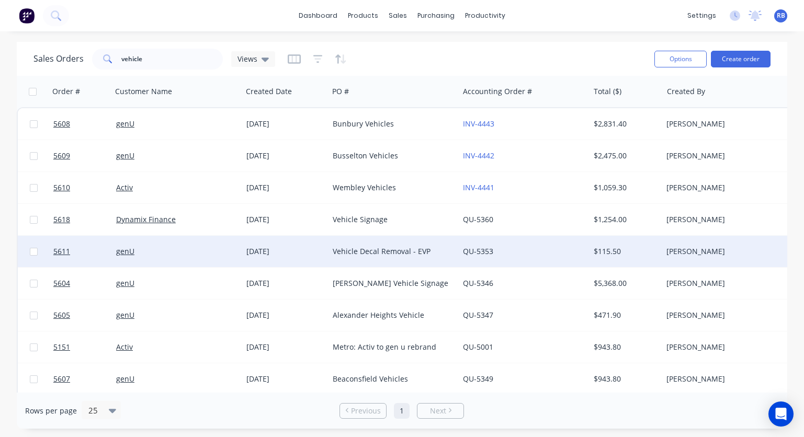
click at [177, 245] on div "genU" at bounding box center [177, 251] width 130 height 31
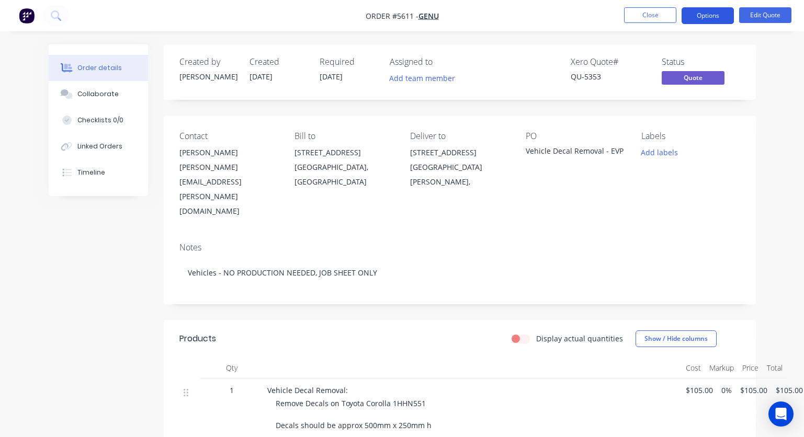
click at [712, 13] on button "Options" at bounding box center [707, 15] width 52 height 17
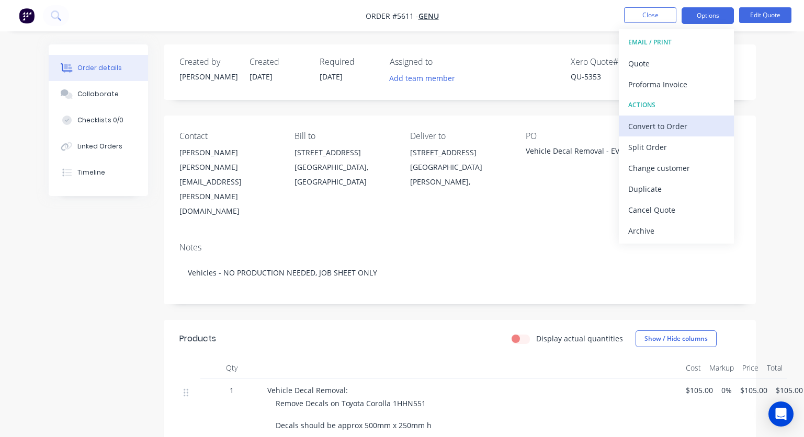
click at [658, 130] on div "Convert to Order" at bounding box center [676, 126] width 96 height 15
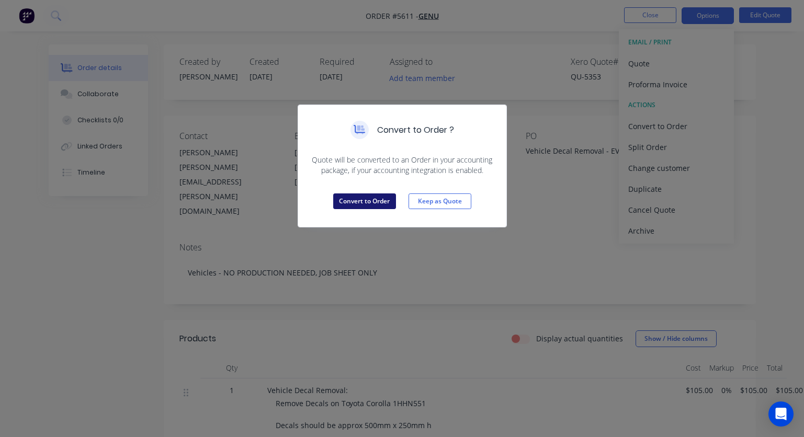
click at [368, 201] on button "Convert to Order" at bounding box center [364, 201] width 63 height 16
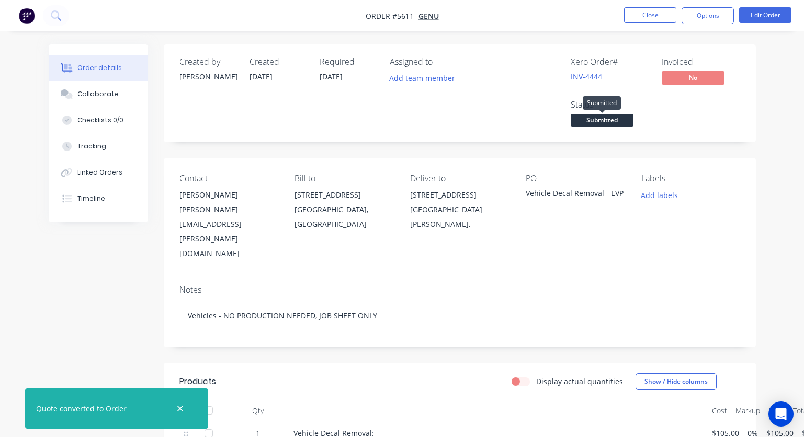
click at [612, 121] on span "Submitted" at bounding box center [601, 120] width 63 height 13
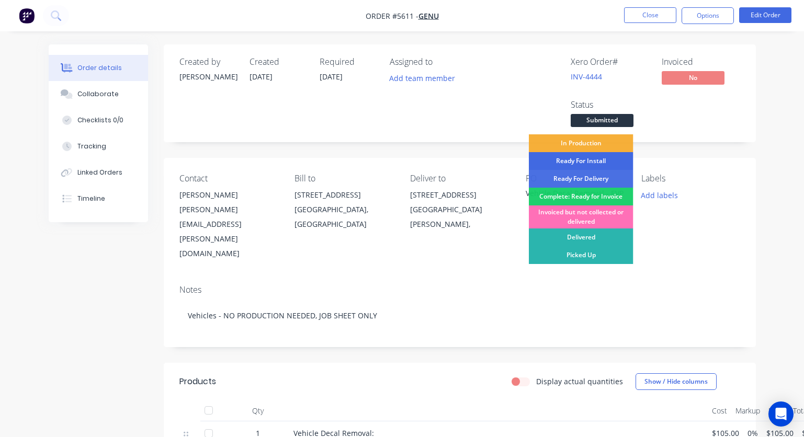
click at [554, 162] on div "Ready For Install" at bounding box center [581, 161] width 105 height 18
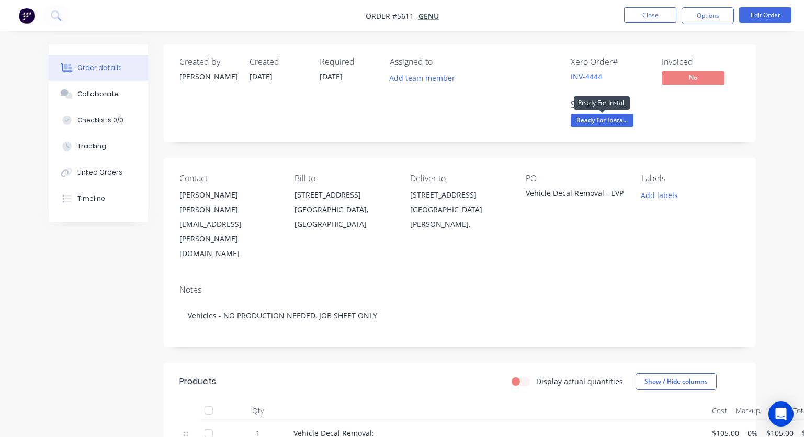
click at [587, 123] on span "Ready For Insta..." at bounding box center [601, 120] width 63 height 13
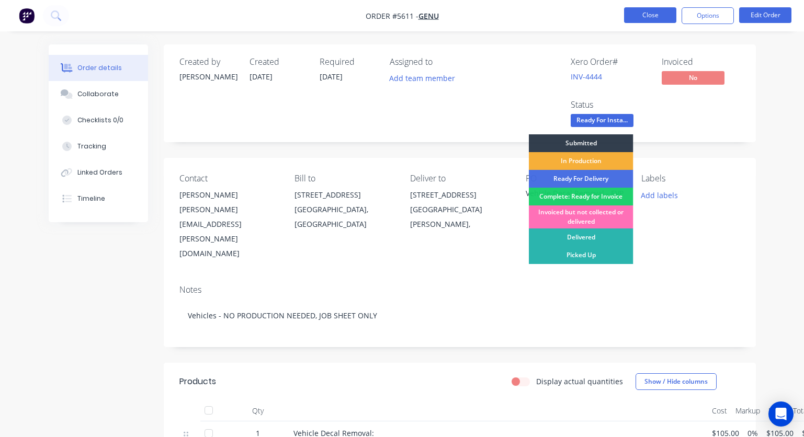
click at [642, 18] on button "Close" at bounding box center [650, 15] width 52 height 16
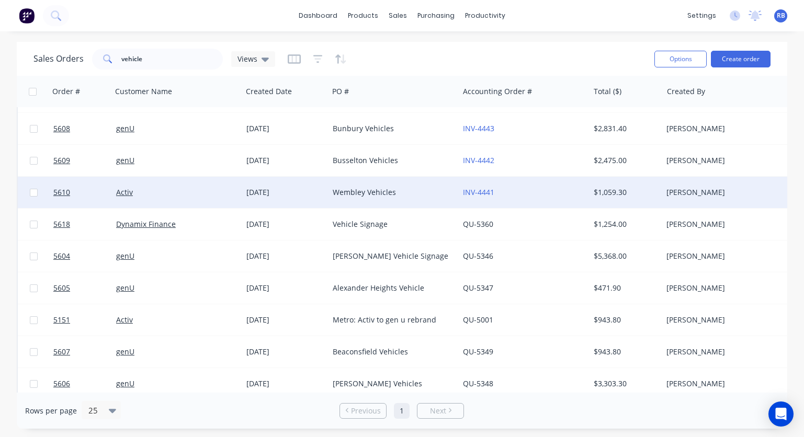
scroll to position [28, 0]
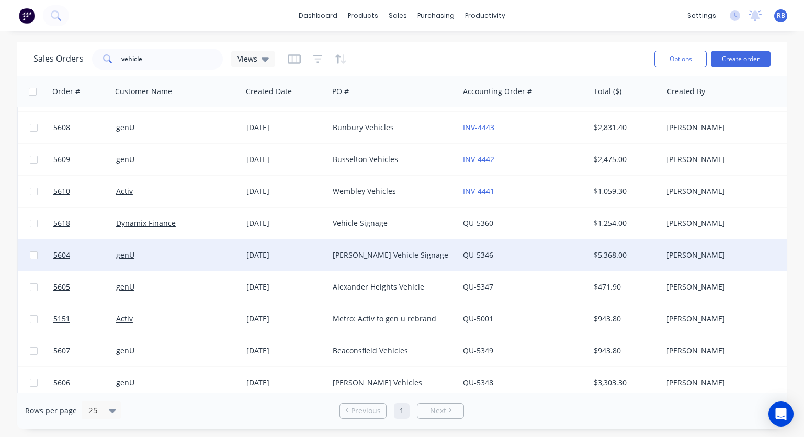
click at [174, 249] on div "genU" at bounding box center [177, 254] width 130 height 31
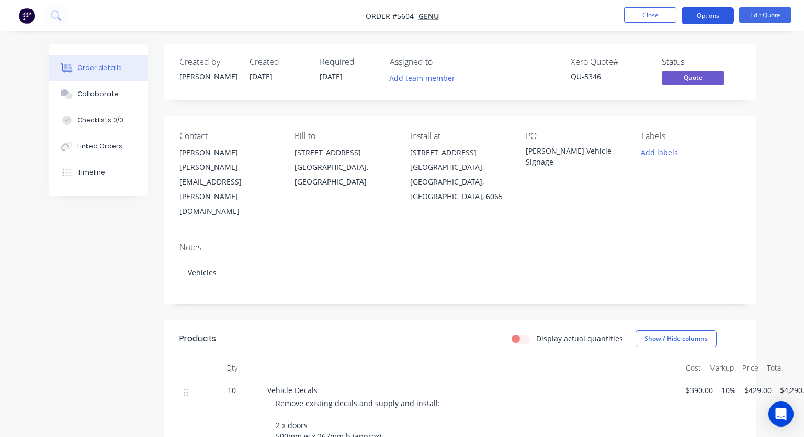
click at [711, 16] on button "Options" at bounding box center [707, 15] width 52 height 17
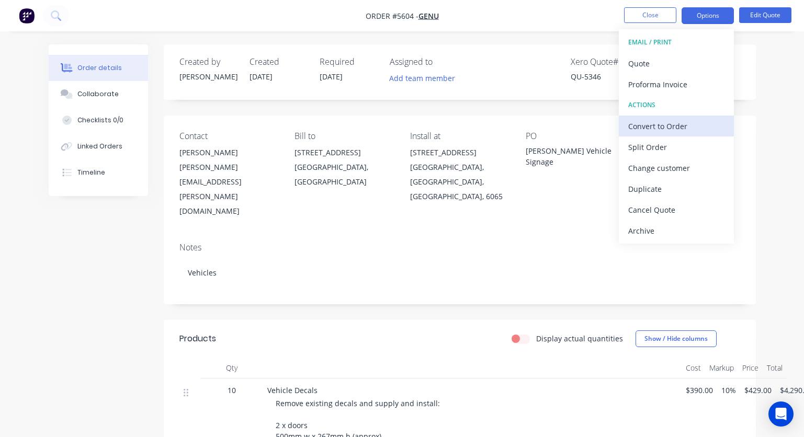
click at [672, 129] on div "Convert to Order" at bounding box center [676, 126] width 96 height 15
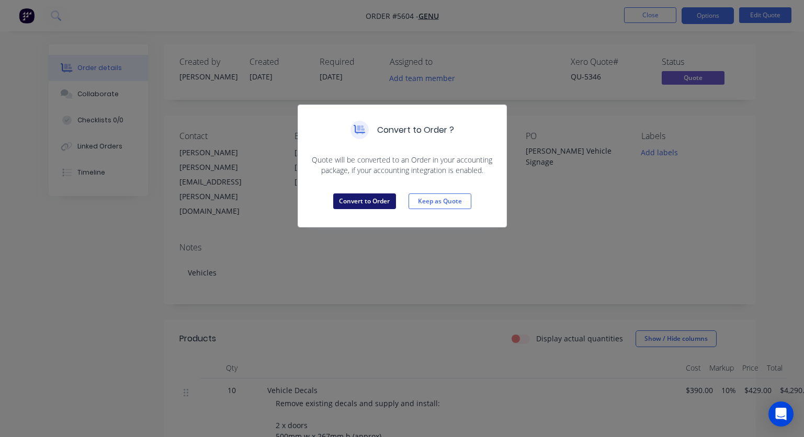
click at [360, 201] on button "Convert to Order" at bounding box center [364, 201] width 63 height 16
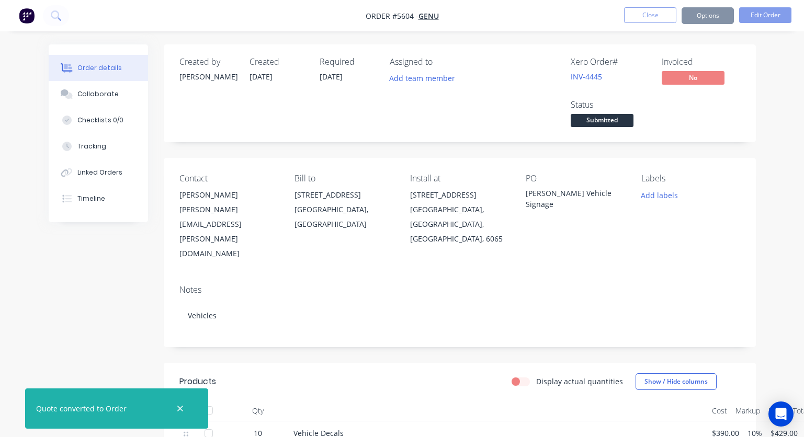
click at [592, 122] on span "Submitted" at bounding box center [601, 120] width 63 height 13
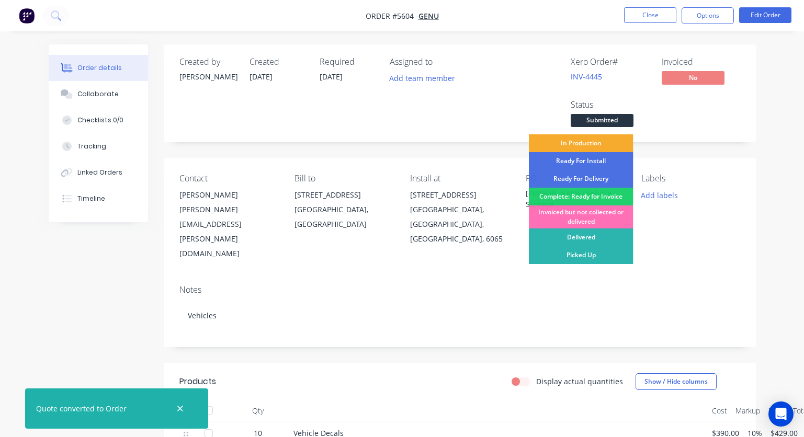
click at [587, 143] on div "In Production" at bounding box center [581, 143] width 105 height 18
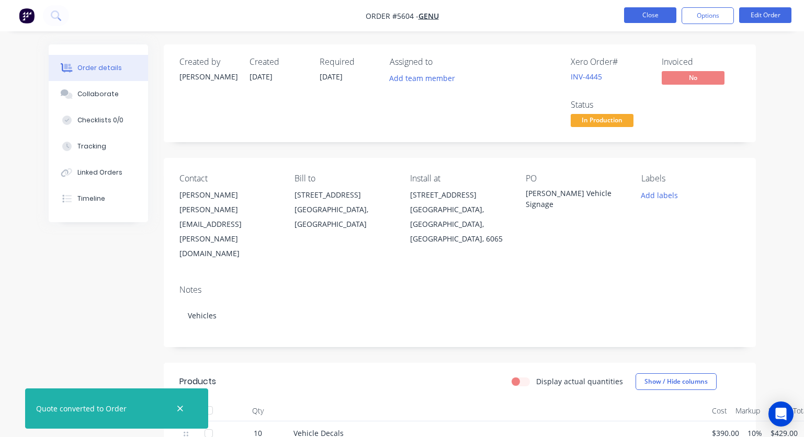
click at [644, 10] on button "Close" at bounding box center [650, 15] width 52 height 16
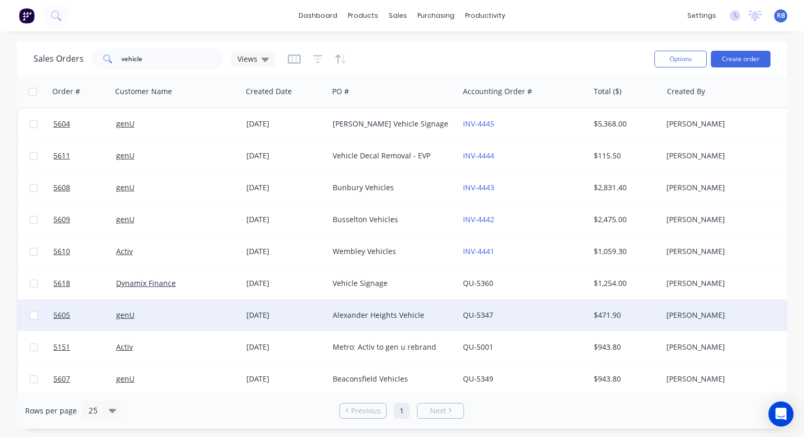
click at [166, 313] on div "genU" at bounding box center [174, 315] width 116 height 10
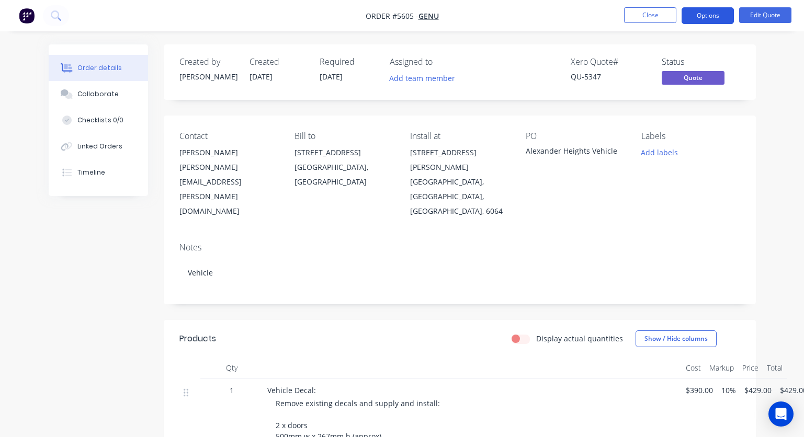
click at [703, 16] on button "Options" at bounding box center [707, 15] width 52 height 17
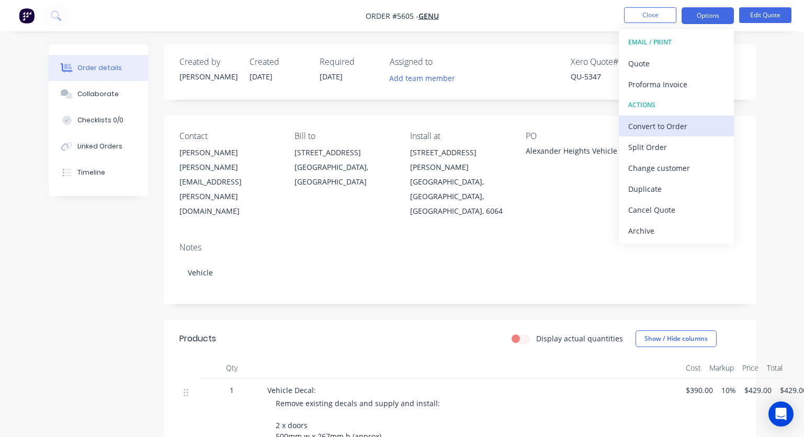
click at [665, 123] on div "Convert to Order" at bounding box center [676, 126] width 96 height 15
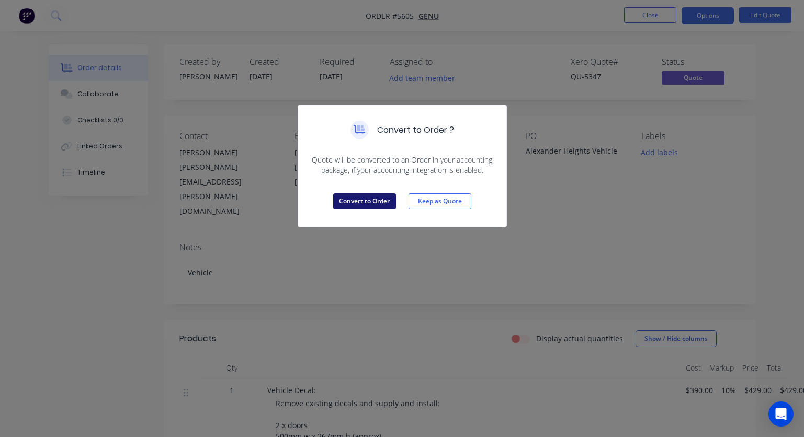
click at [354, 198] on button "Convert to Order" at bounding box center [364, 201] width 63 height 16
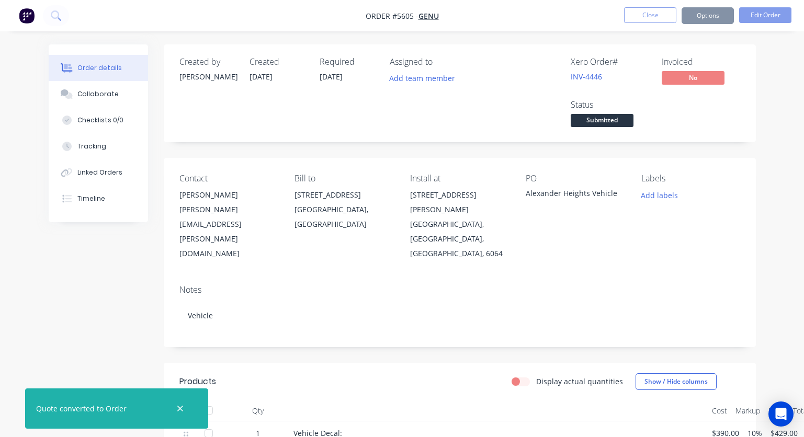
click at [589, 120] on span "Submitted" at bounding box center [601, 120] width 63 height 13
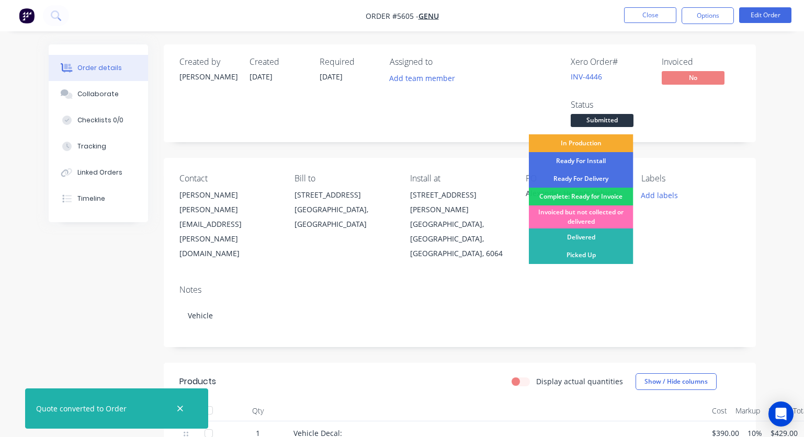
click at [584, 144] on div "In Production" at bounding box center [581, 143] width 105 height 18
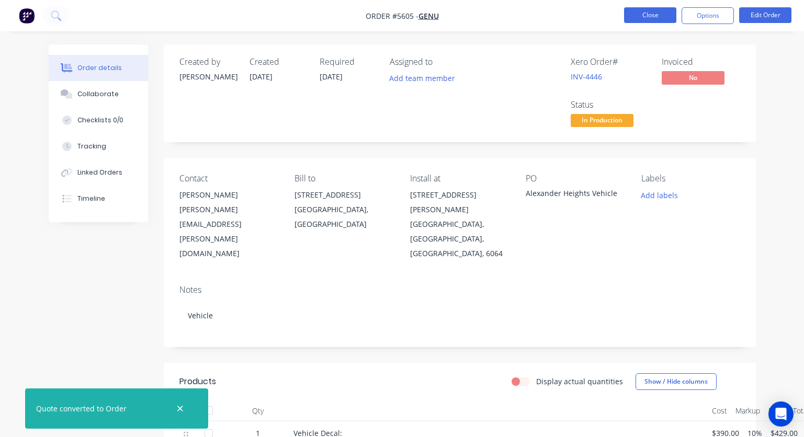
click at [642, 19] on button "Close" at bounding box center [650, 15] width 52 height 16
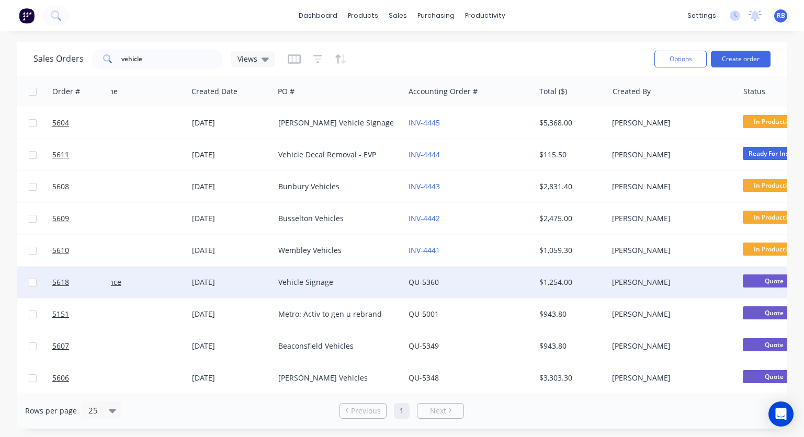
scroll to position [34, 50]
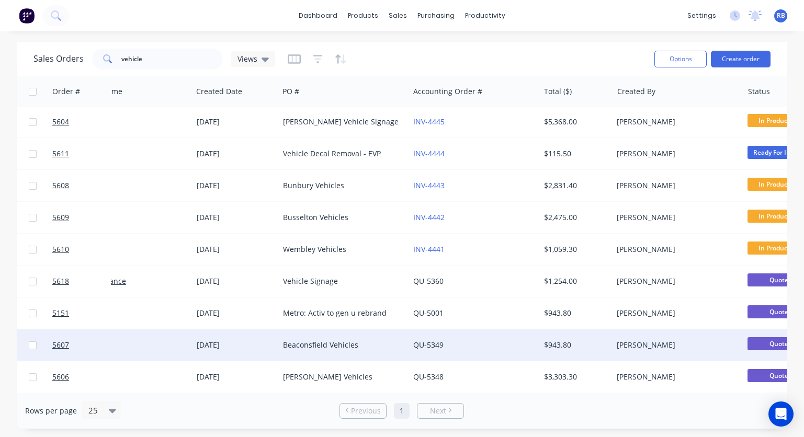
click at [370, 348] on div "Beaconsfield Vehicles" at bounding box center [341, 345] width 116 height 10
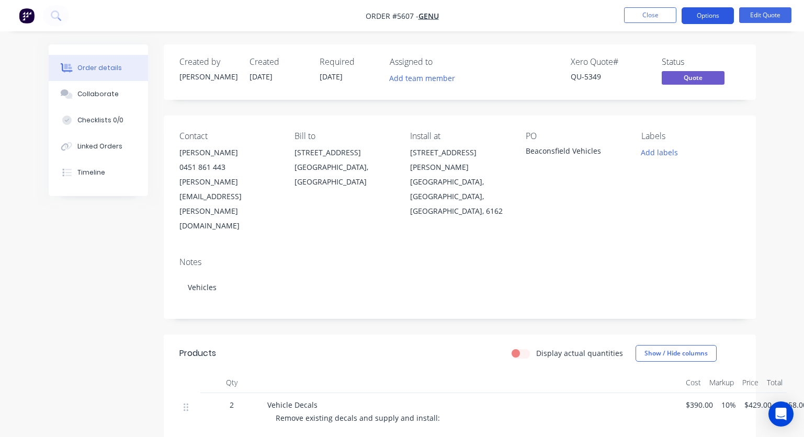
click at [699, 18] on button "Options" at bounding box center [707, 15] width 52 height 17
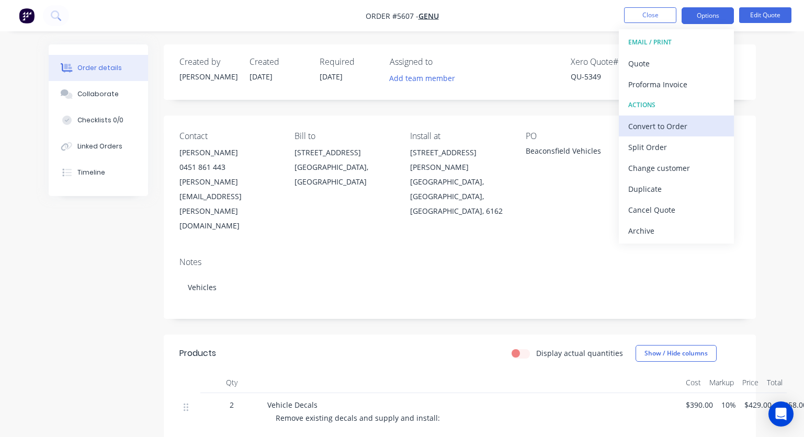
click at [669, 127] on div "Convert to Order" at bounding box center [676, 126] width 96 height 15
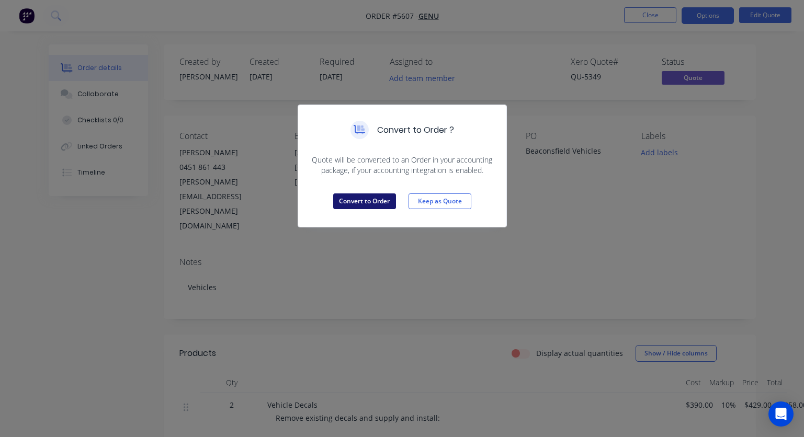
click at [362, 201] on button "Convert to Order" at bounding box center [364, 201] width 63 height 16
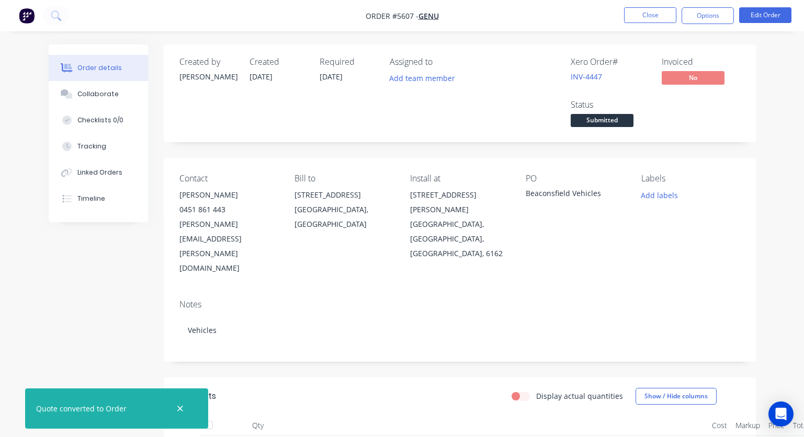
click at [593, 124] on span "Submitted" at bounding box center [601, 120] width 63 height 13
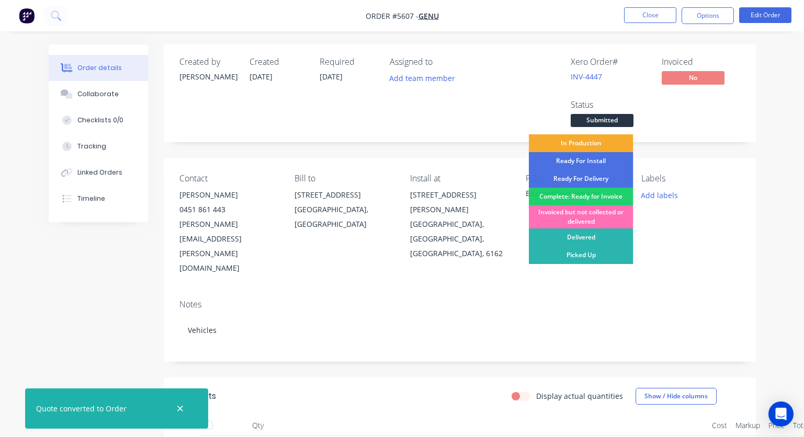
click at [583, 144] on div "In Production" at bounding box center [581, 143] width 105 height 18
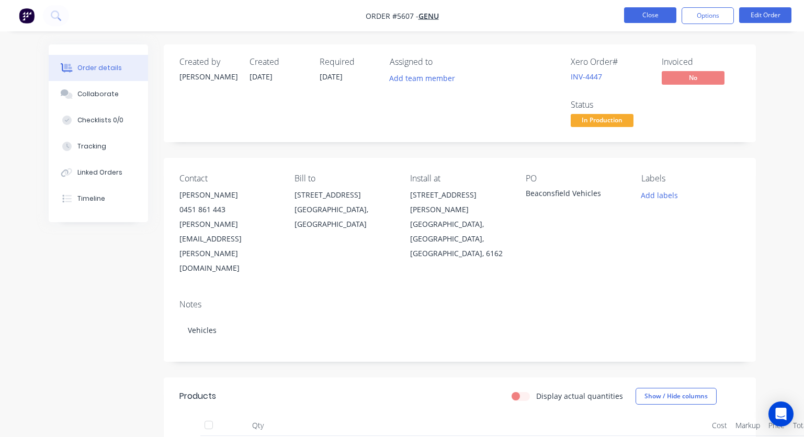
click at [648, 19] on button "Close" at bounding box center [650, 15] width 52 height 16
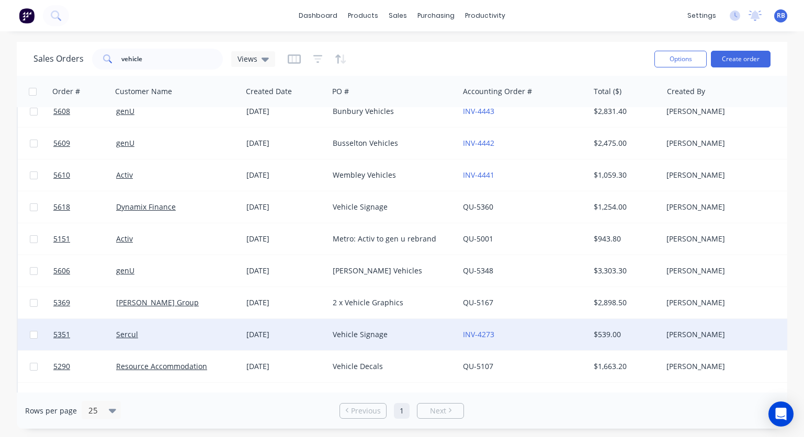
scroll to position [148, 0]
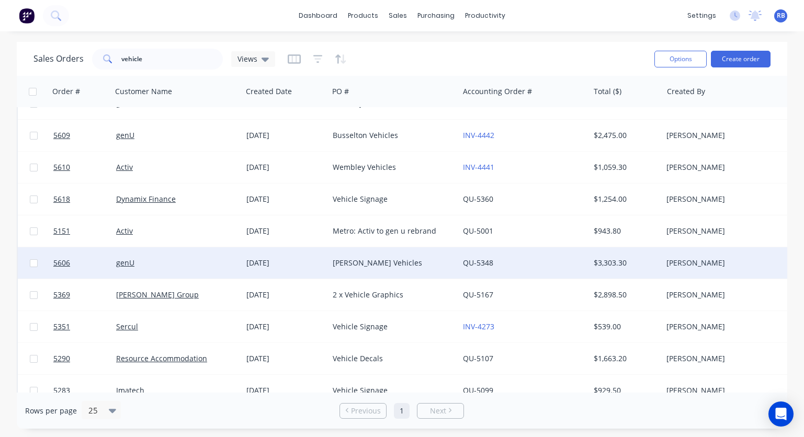
click at [188, 260] on div "genU" at bounding box center [174, 263] width 116 height 10
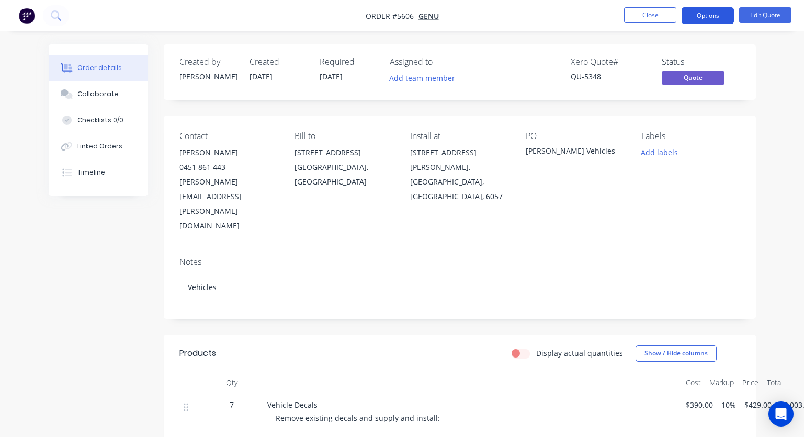
click at [704, 18] on button "Options" at bounding box center [707, 15] width 52 height 17
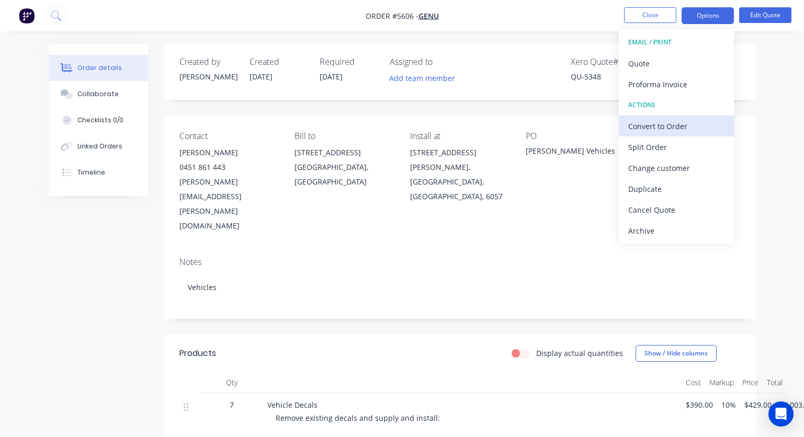
click at [658, 129] on div "Convert to Order" at bounding box center [676, 126] width 96 height 15
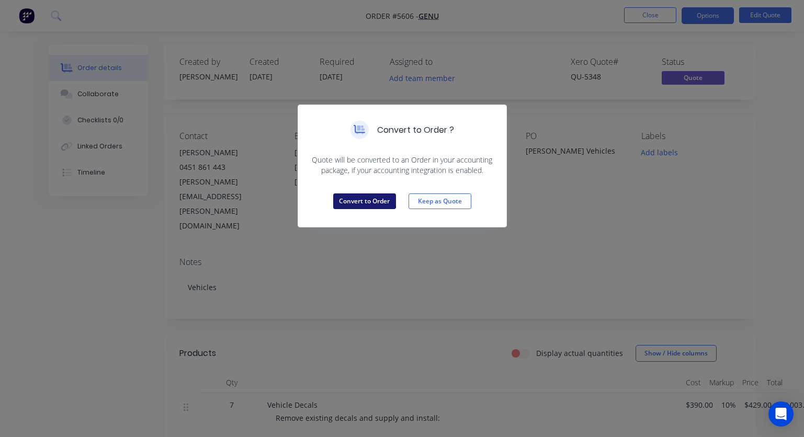
click at [355, 203] on button "Convert to Order" at bounding box center [364, 201] width 63 height 16
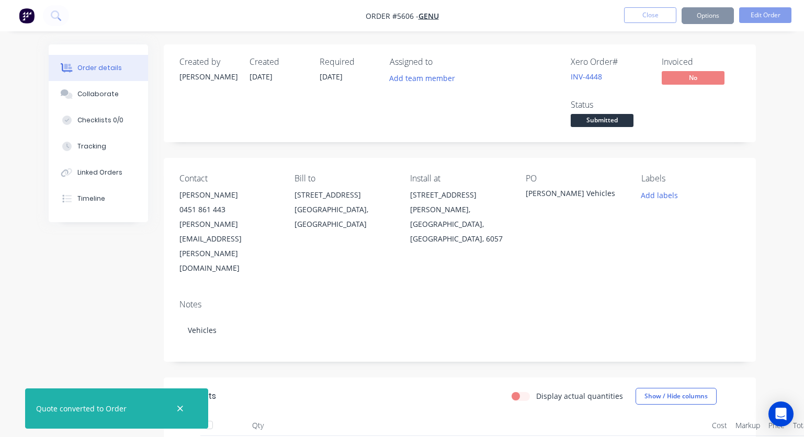
click at [595, 118] on span "Submitted" at bounding box center [601, 120] width 63 height 13
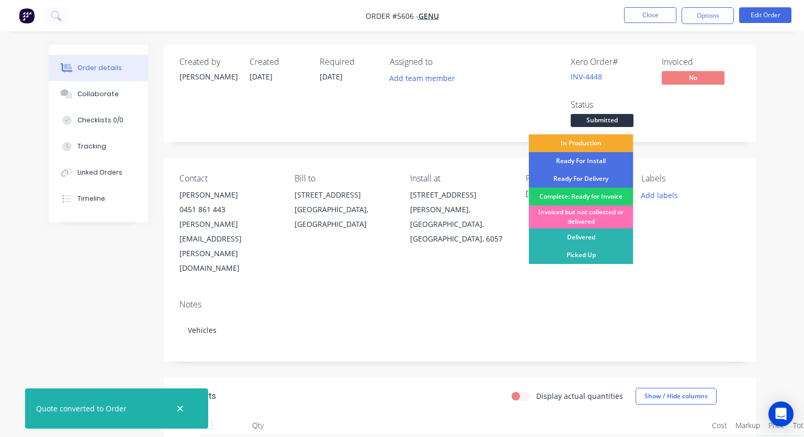
click at [580, 148] on div "In Production" at bounding box center [581, 143] width 105 height 18
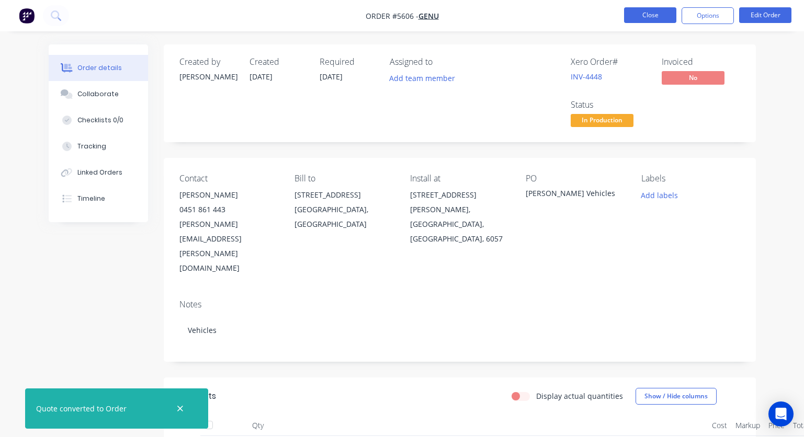
click at [655, 13] on button "Close" at bounding box center [650, 15] width 52 height 16
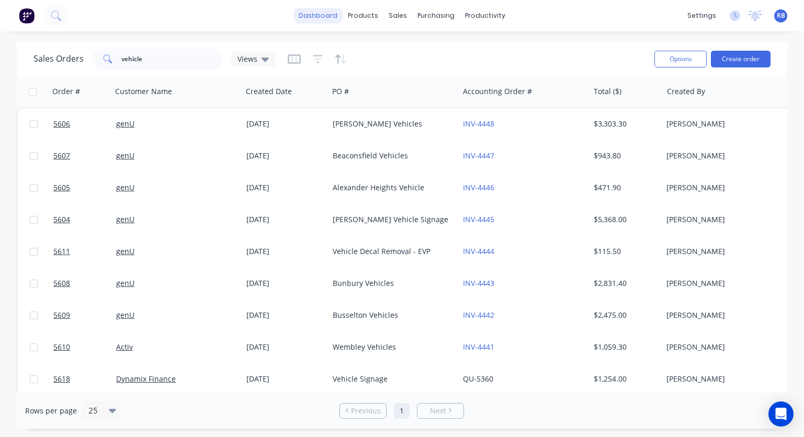
click at [322, 18] on link "dashboard" at bounding box center [317, 16] width 49 height 16
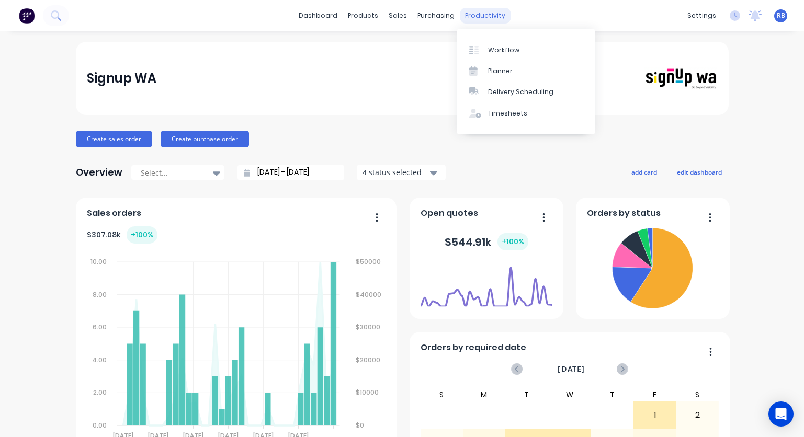
click at [477, 14] on div "productivity" at bounding box center [485, 16] width 51 height 16
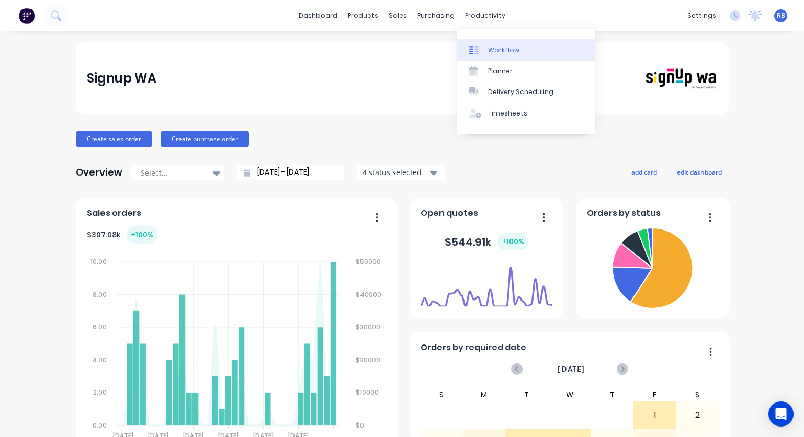
click at [501, 47] on div "Workflow" at bounding box center [503, 49] width 31 height 9
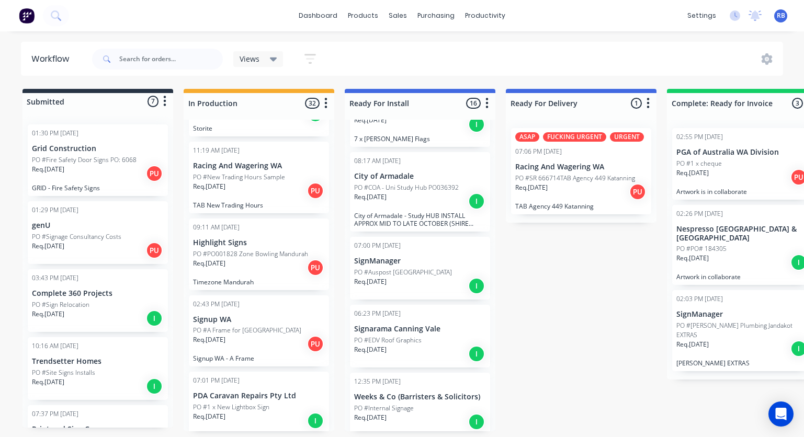
scroll to position [905, 0]
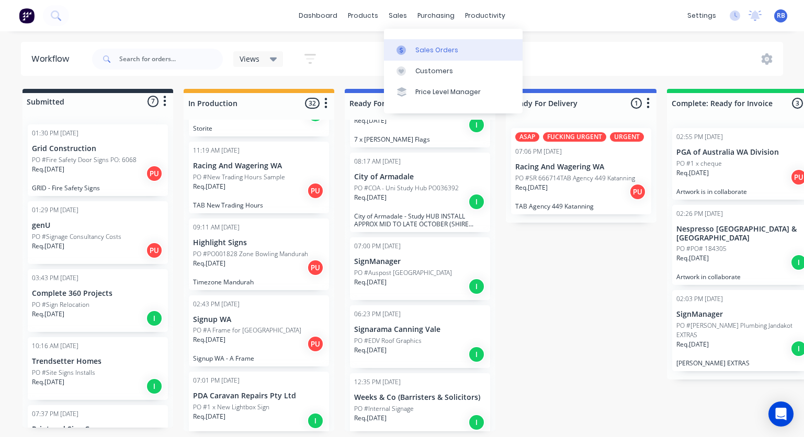
click at [430, 52] on div "Sales Orders" at bounding box center [436, 49] width 43 height 9
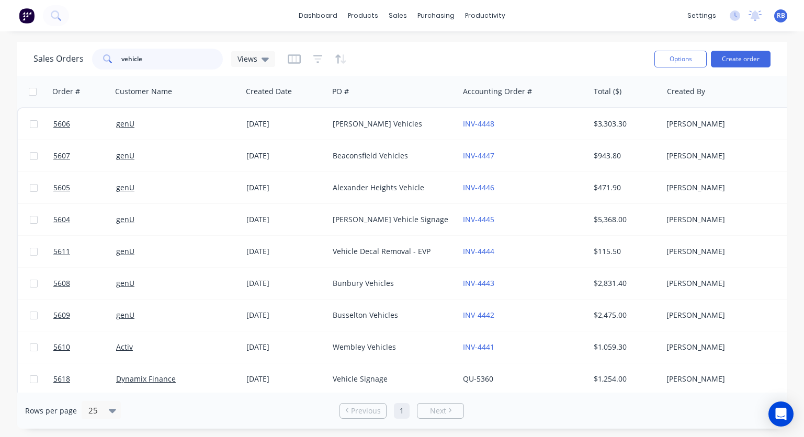
drag, startPoint x: 161, startPoint y: 58, endPoint x: 84, endPoint y: 58, distance: 77.4
click at [84, 58] on div "Sales Orders vehicle Views" at bounding box center [154, 59] width 242 height 21
type input "golf"
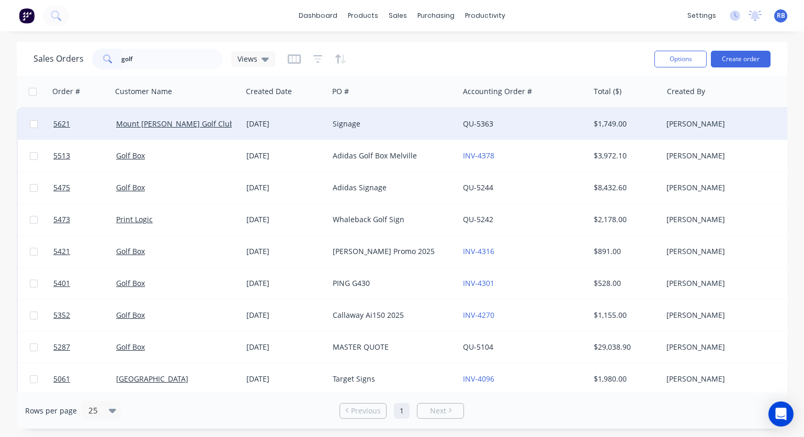
click at [406, 132] on div "Signage" at bounding box center [393, 123] width 130 height 31
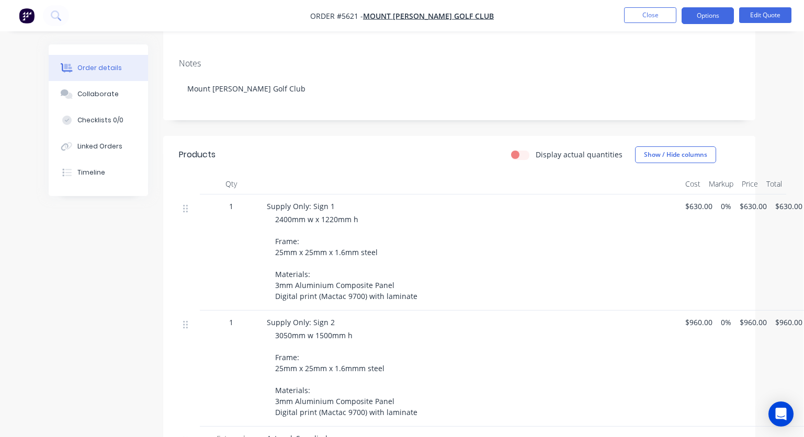
scroll to position [201, 1]
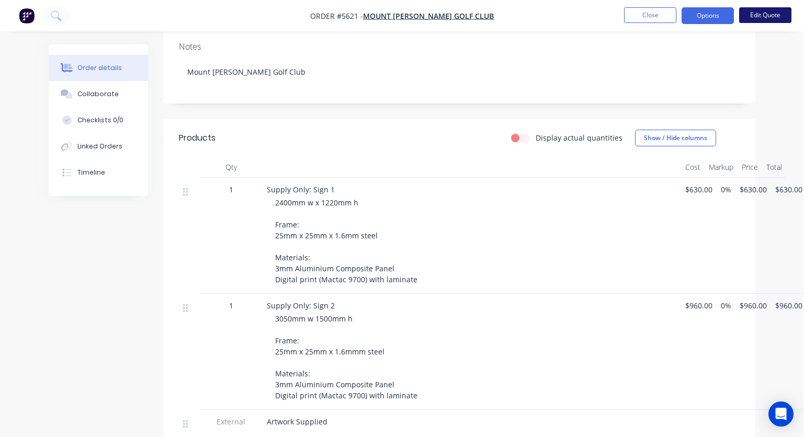
click at [753, 16] on button "Edit Quote" at bounding box center [765, 15] width 52 height 16
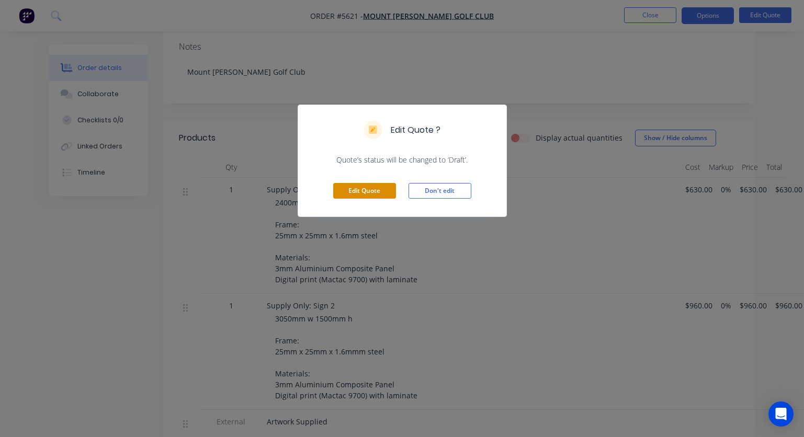
click at [368, 189] on button "Edit Quote" at bounding box center [364, 191] width 63 height 16
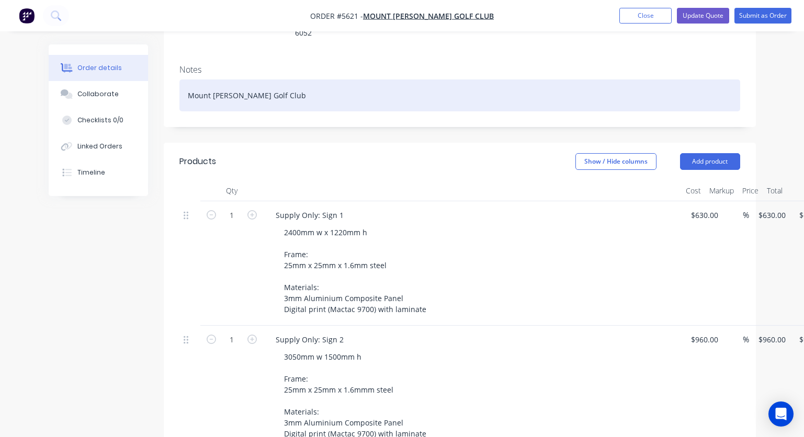
scroll to position [214, 0]
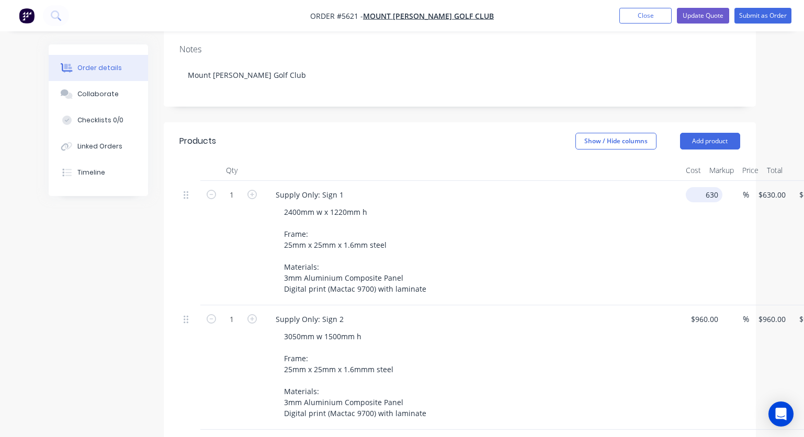
click at [704, 187] on input "630" at bounding box center [706, 194] width 32 height 15
type input "$770.00"
click at [625, 232] on div "2400mm w x 1220mm h Frame: 25mm x 25mm x 1.6mm steel Materials: 3mm Aluminium C…" at bounding box center [477, 250] width 402 height 92
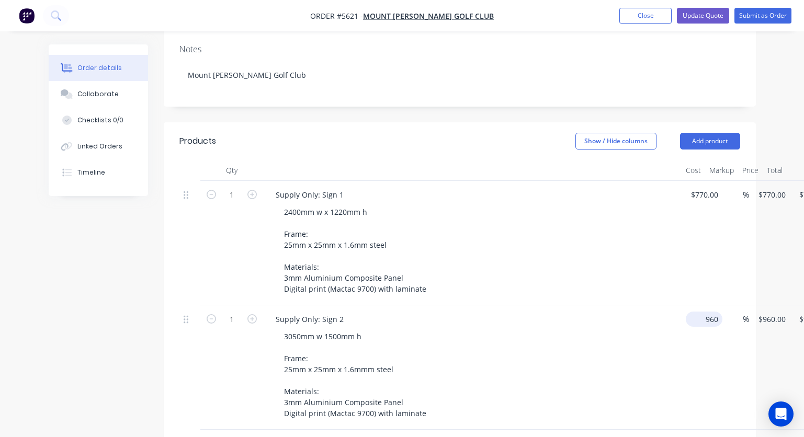
click at [710, 305] on div "1 Supply Only: Sign 2 3050mm w 1500mm h Frame: 25mm x 25mm x 1.6mmm steel Mater…" at bounding box center [459, 367] width 561 height 124
type input "$1,140.00"
click at [730, 213] on div "%" at bounding box center [735, 243] width 27 height 124
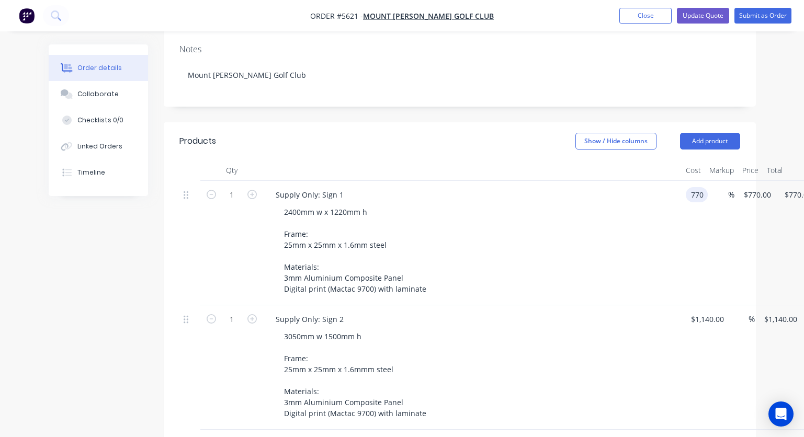
click at [701, 187] on input "770" at bounding box center [699, 194] width 18 height 15
type input "$720.00"
click at [617, 204] on div "2400mm w x 1220mm h Frame: 25mm x 25mm x 1.6mm steel Materials: 3mm Aluminium C…" at bounding box center [477, 250] width 402 height 92
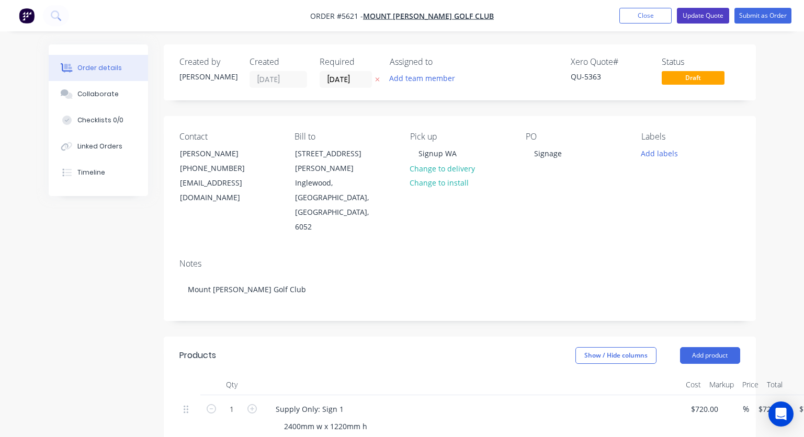
scroll to position [0, 0]
click at [700, 17] on button "Update Quote" at bounding box center [703, 16] width 52 height 16
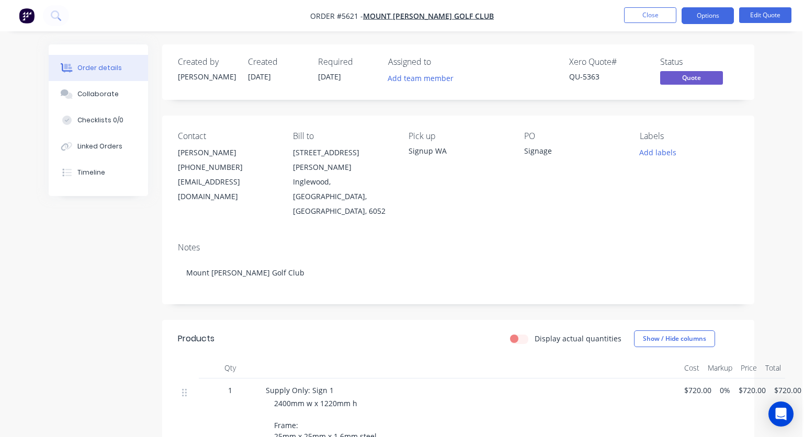
scroll to position [0, 2]
click at [646, 12] on button "Close" at bounding box center [650, 15] width 52 height 16
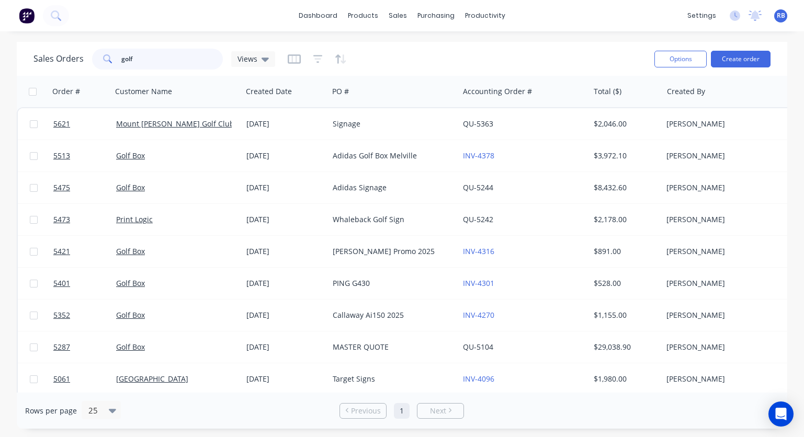
drag, startPoint x: 170, startPoint y: 64, endPoint x: 69, endPoint y: 64, distance: 100.9
click at [69, 64] on div "Sales Orders golf Views" at bounding box center [154, 59] width 242 height 21
type input "g"
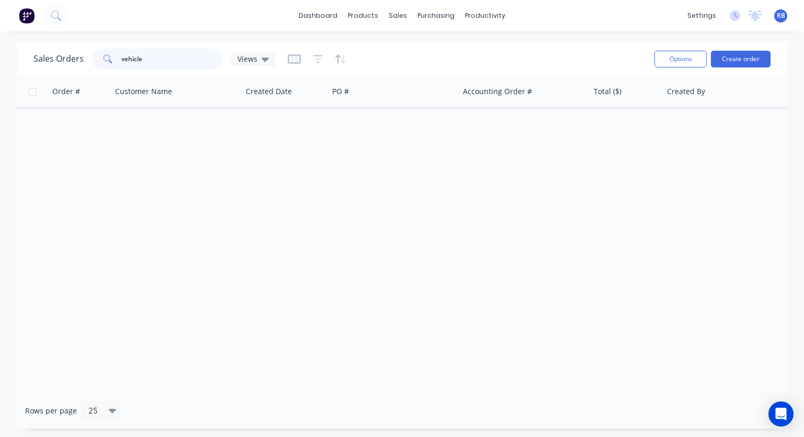
type input "vehicle"
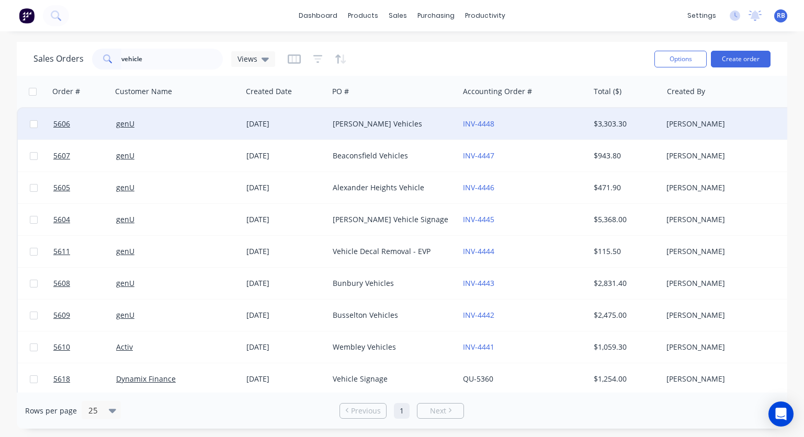
click at [186, 124] on div "genU" at bounding box center [174, 124] width 116 height 10
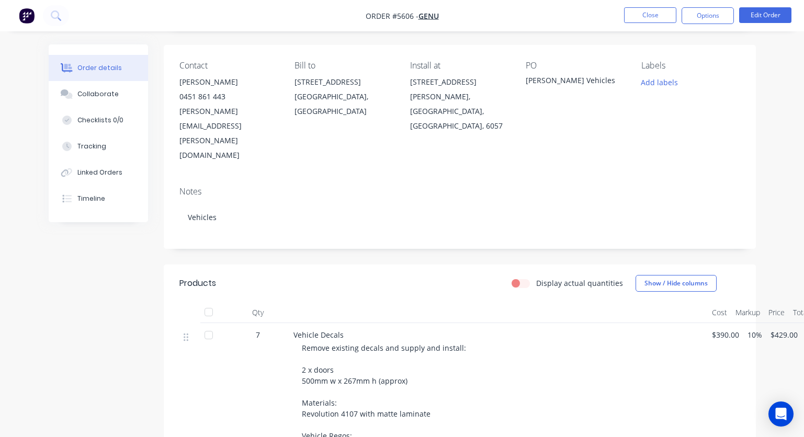
scroll to position [149, 0]
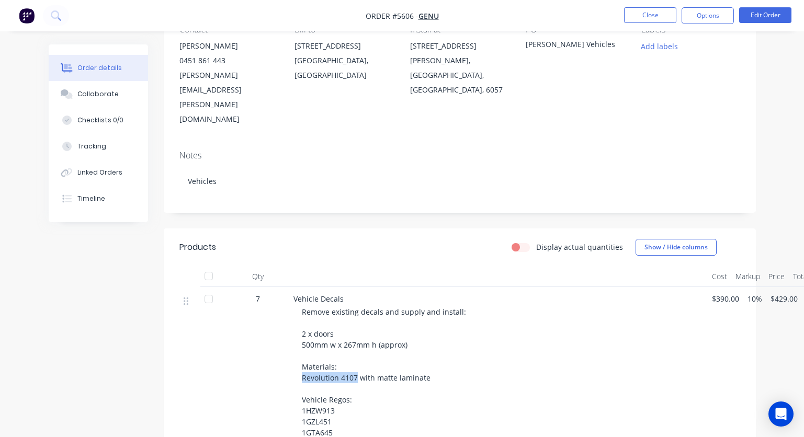
drag, startPoint x: 357, startPoint y: 334, endPoint x: 294, endPoint y: 334, distance: 63.3
click at [294, 334] on div "Vehicle Decals Remove existing decals and supply and install: 2 x doors 500mm w…" at bounding box center [498, 389] width 418 height 204
copy span "Revolution 4107"
click at [646, 16] on button "Close" at bounding box center [650, 15] width 52 height 16
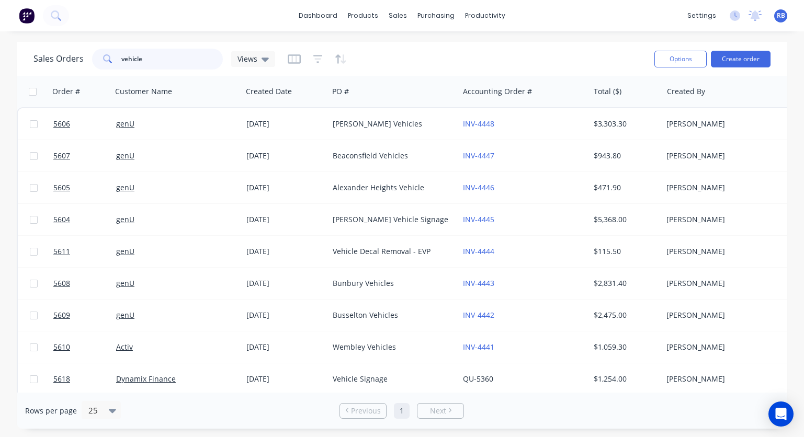
drag, startPoint x: 171, startPoint y: 57, endPoint x: 62, endPoint y: 58, distance: 109.3
click at [62, 58] on div "Sales Orders vehicle Views" at bounding box center [154, 59] width 242 height 21
type input "golf"
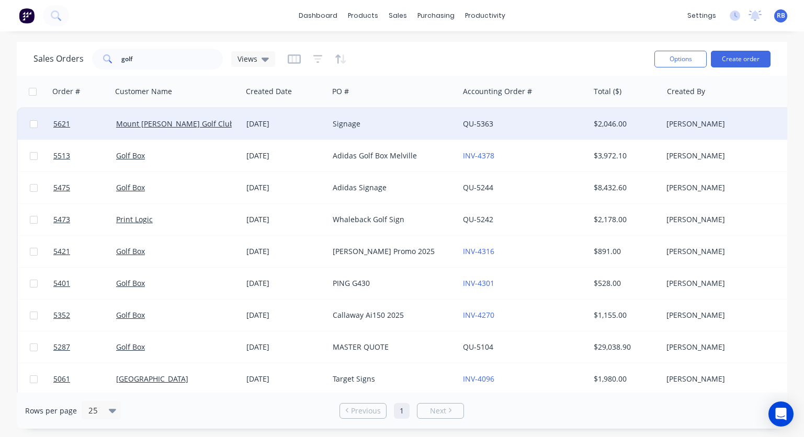
click at [239, 123] on div "Mount [PERSON_NAME] Golf Club" at bounding box center [177, 123] width 130 height 31
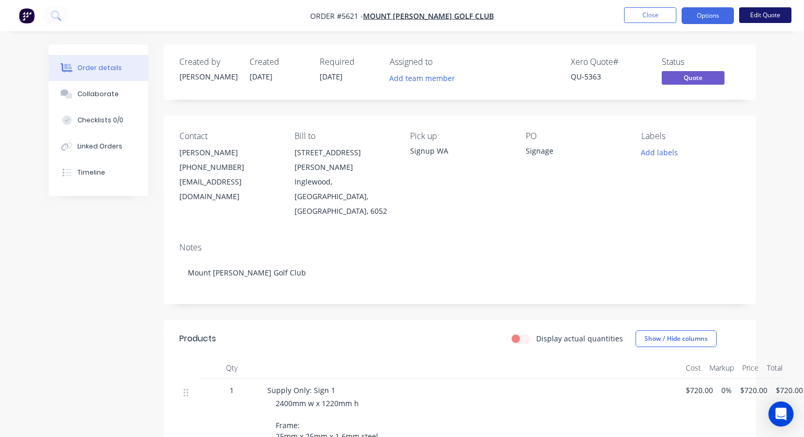
click at [753, 14] on button "Edit Quote" at bounding box center [765, 15] width 52 height 16
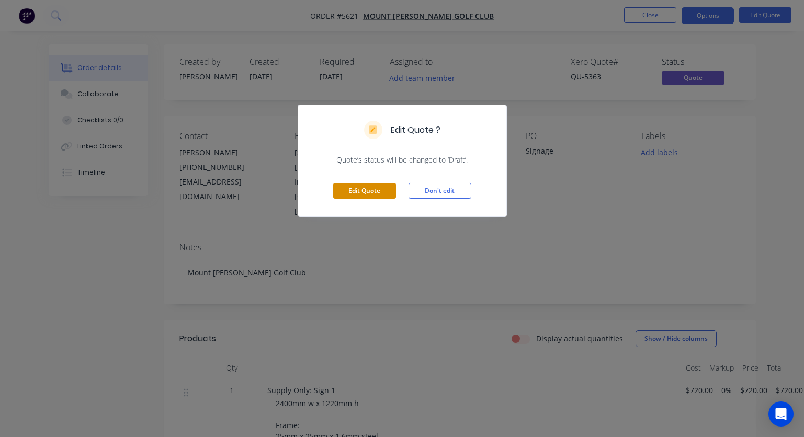
click at [369, 189] on button "Edit Quote" at bounding box center [364, 191] width 63 height 16
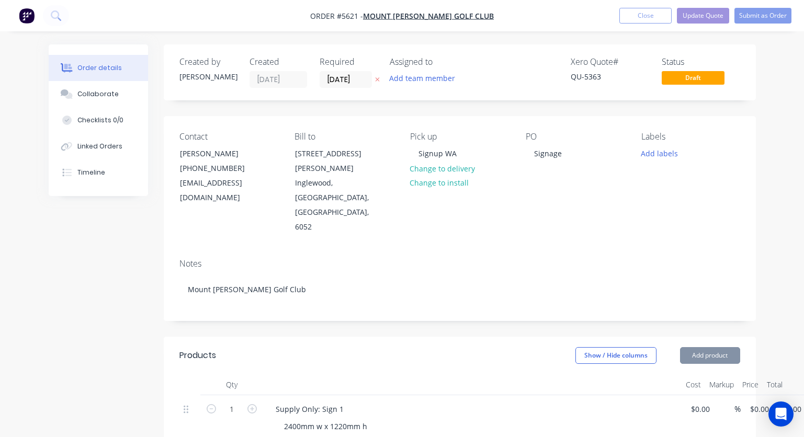
type input "$720.00"
type input "$1,140.00"
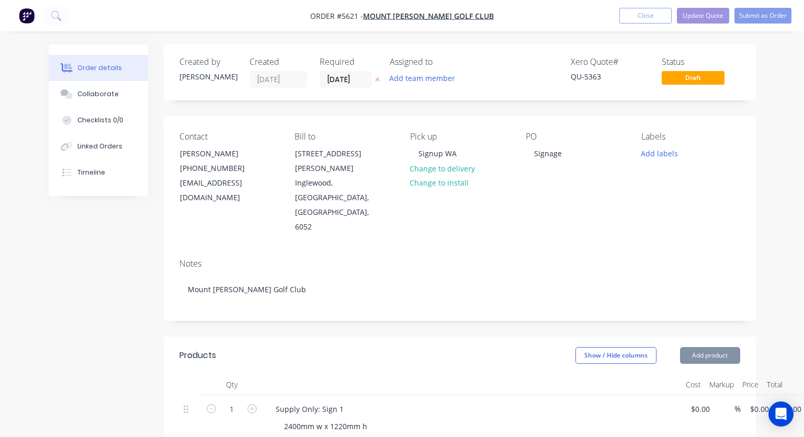
type input "$1,140.00"
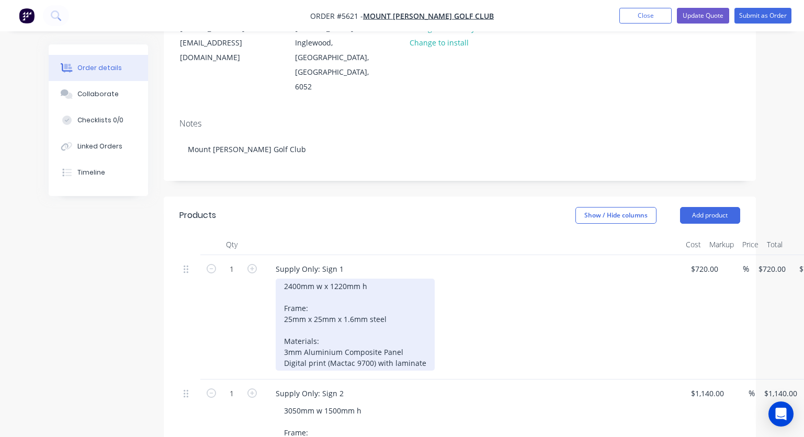
scroll to position [141, 0]
click at [370, 319] on div "2400mm w x 1220mm h Frame: 25mm x 25mm x 1.6mm steel Materials: 3mm Aluminium C…" at bounding box center [355, 324] width 159 height 92
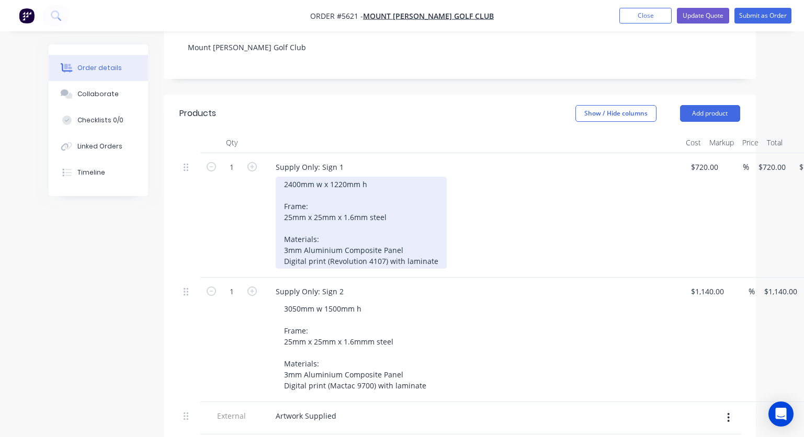
scroll to position [257, 0]
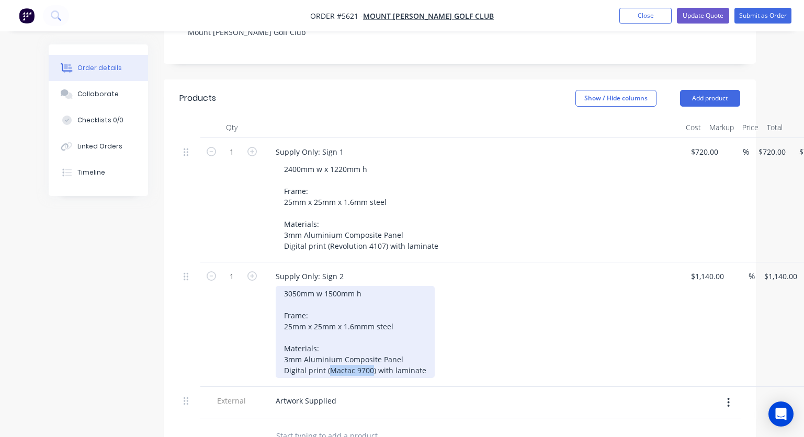
drag, startPoint x: 371, startPoint y: 328, endPoint x: 330, endPoint y: 328, distance: 41.3
click at [330, 328] on div "3050mm w 1500mm h Frame: 25mm x 25mm x 1.6mmm steel Materials: 3mm Aluminium Co…" at bounding box center [355, 332] width 159 height 92
paste div
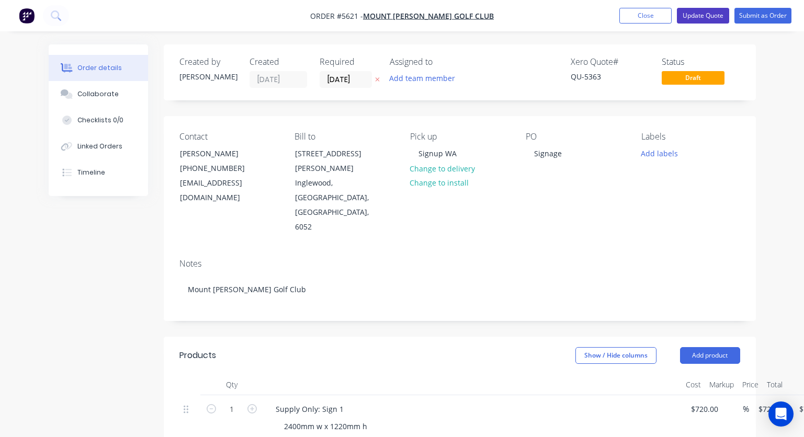
scroll to position [0, 0]
click at [697, 13] on button "Update Quote" at bounding box center [703, 16] width 52 height 16
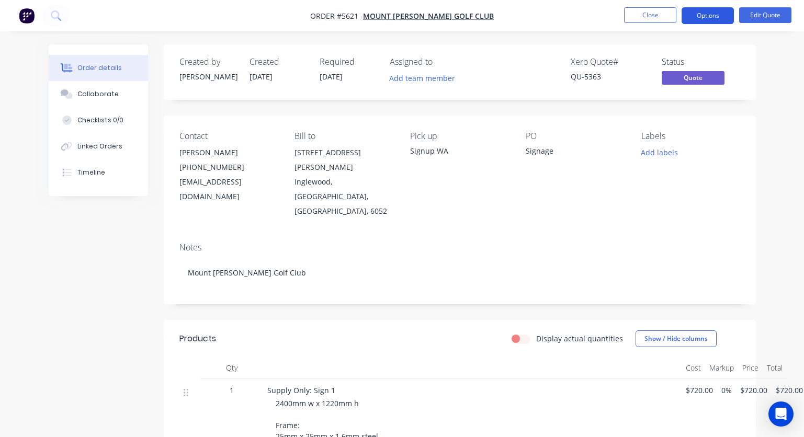
click at [705, 19] on button "Options" at bounding box center [707, 15] width 52 height 17
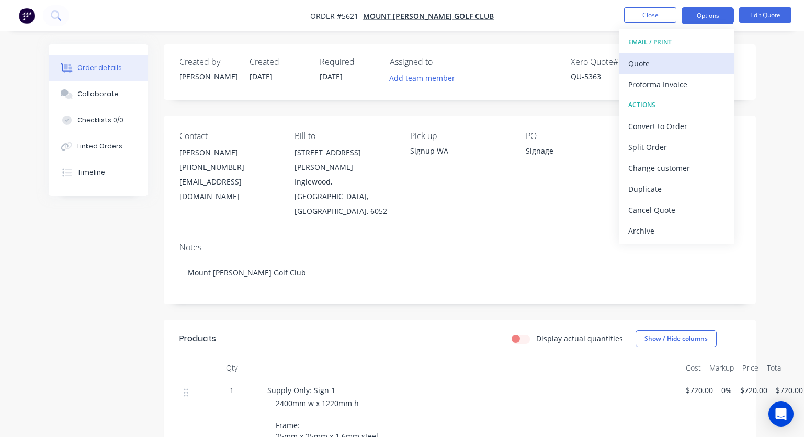
click at [650, 64] on div "Quote" at bounding box center [676, 63] width 96 height 15
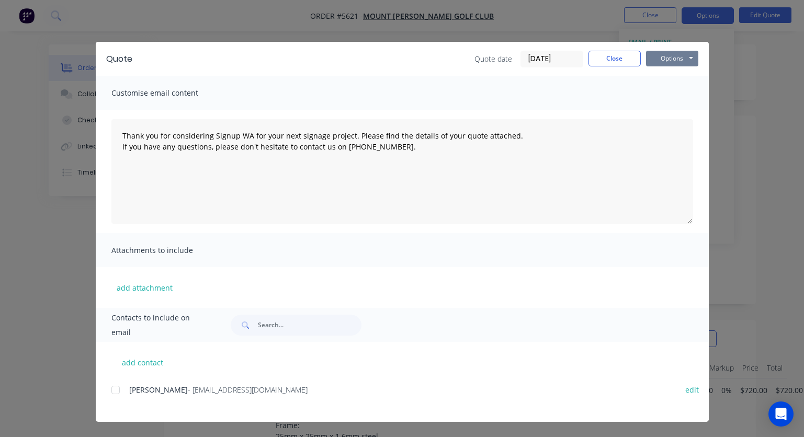
click at [670, 59] on button "Options" at bounding box center [672, 59] width 52 height 16
click at [672, 97] on button "Print" at bounding box center [679, 94] width 67 height 17
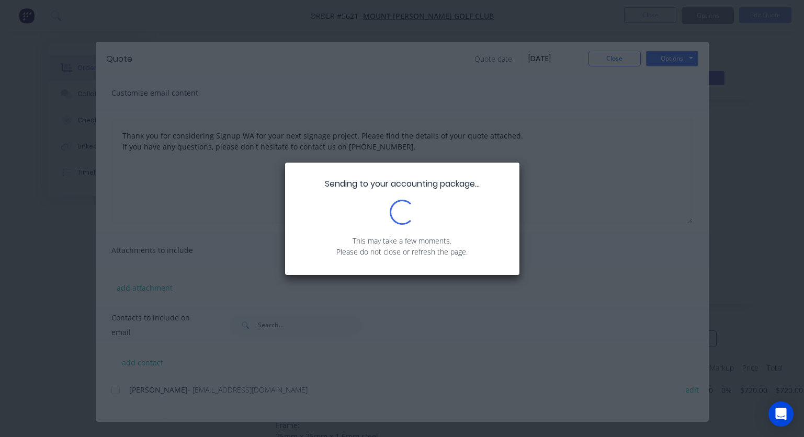
type textarea "Thank you for considering Signup WA for your next signage project. Please find …"
